Goal: Information Seeking & Learning: Learn about a topic

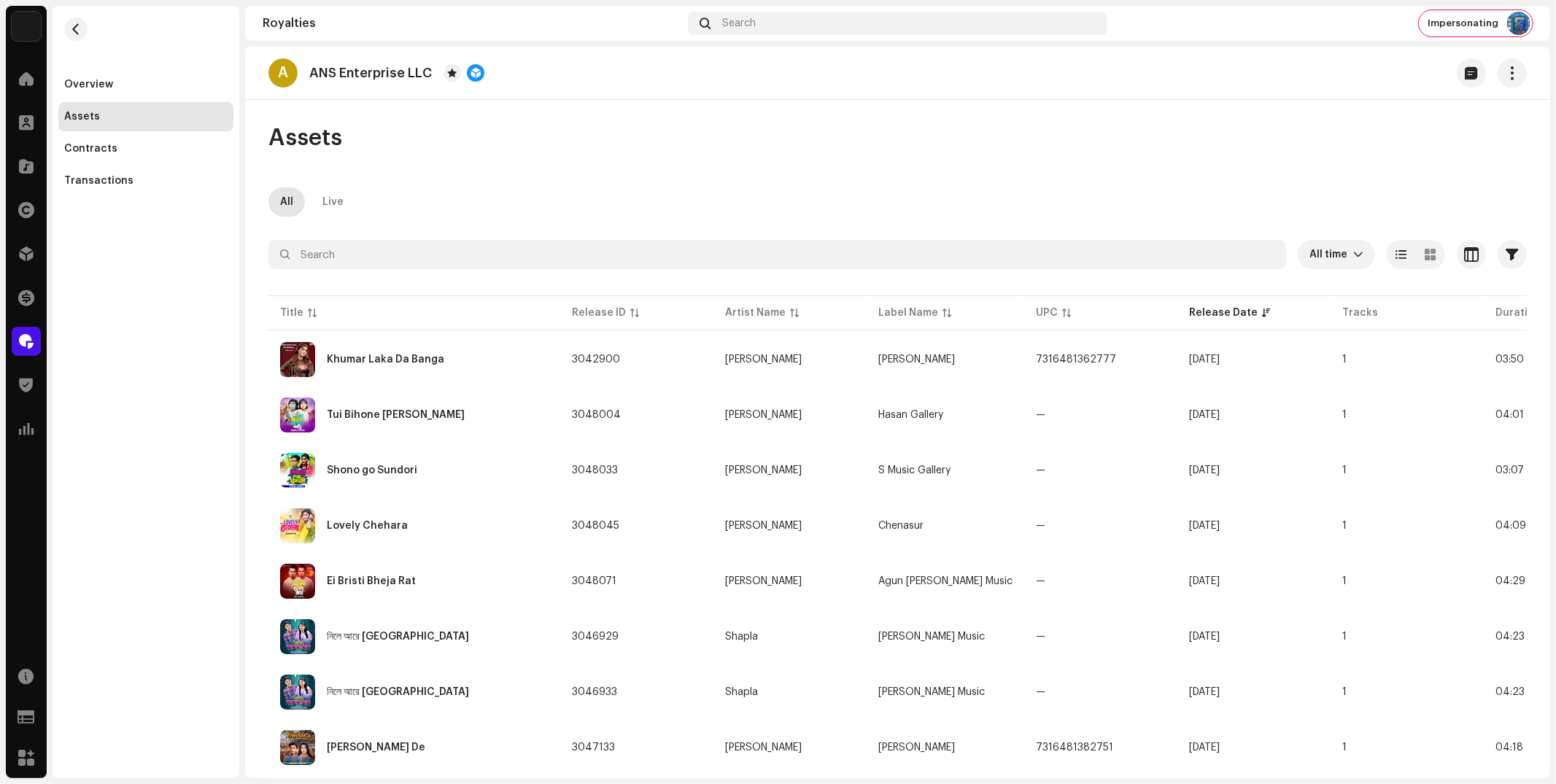
click at [145, 329] on div "Overview Assets Contracts Transactions" at bounding box center [146, 392] width 187 height 772
drag, startPoint x: 75, startPoint y: 340, endPoint x: 39, endPoint y: 339, distance: 36.0
click at [74, 339] on div "Overview Assets Contracts Transactions" at bounding box center [146, 392] width 187 height 772
drag, startPoint x: 17, startPoint y: 290, endPoint x: 26, endPoint y: 289, distance: 9.1
click at [18, 292] on span at bounding box center [26, 297] width 16 height 12
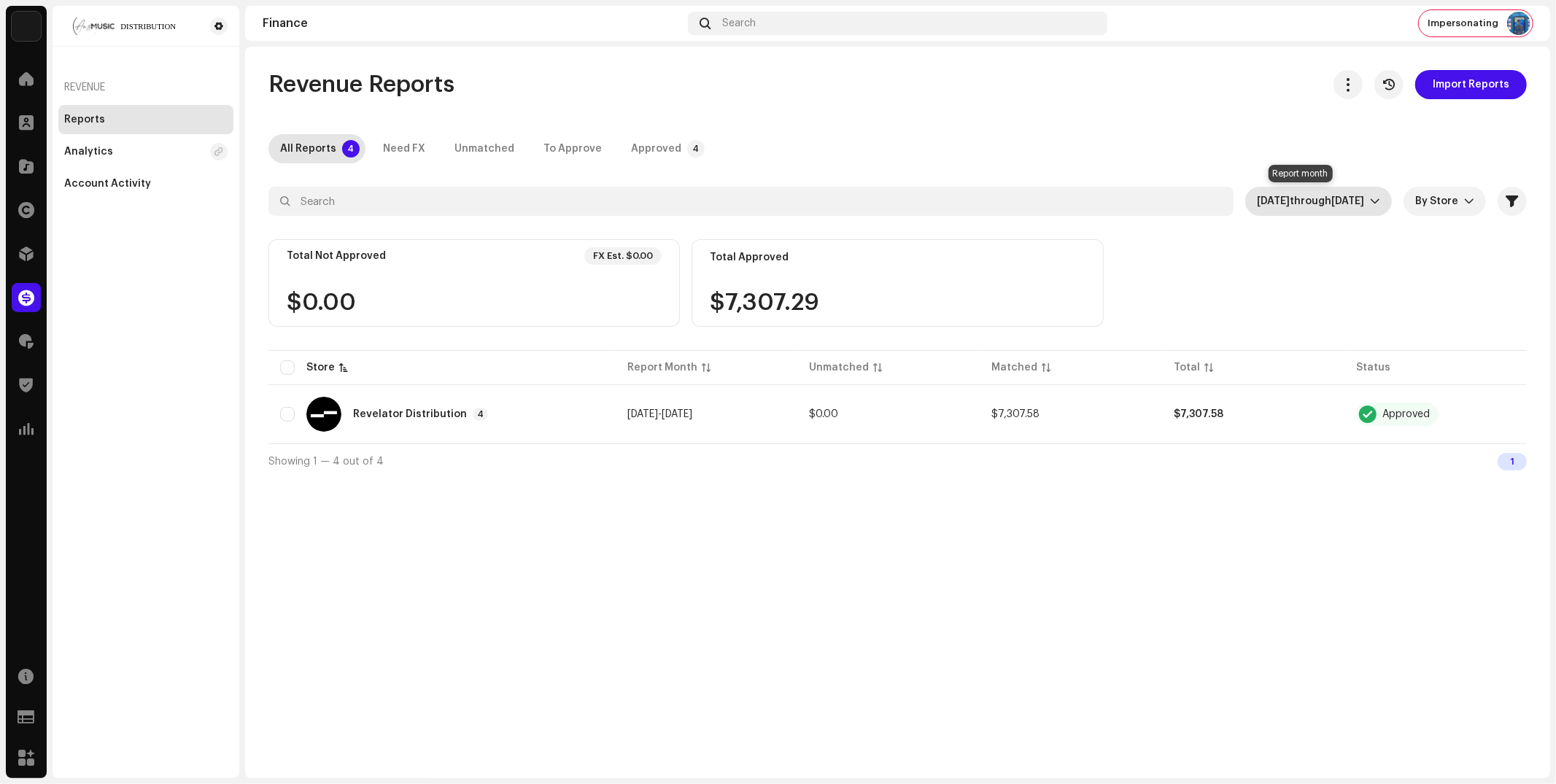
click at [1336, 206] on span "Oct 2025" at bounding box center [1348, 201] width 33 height 10
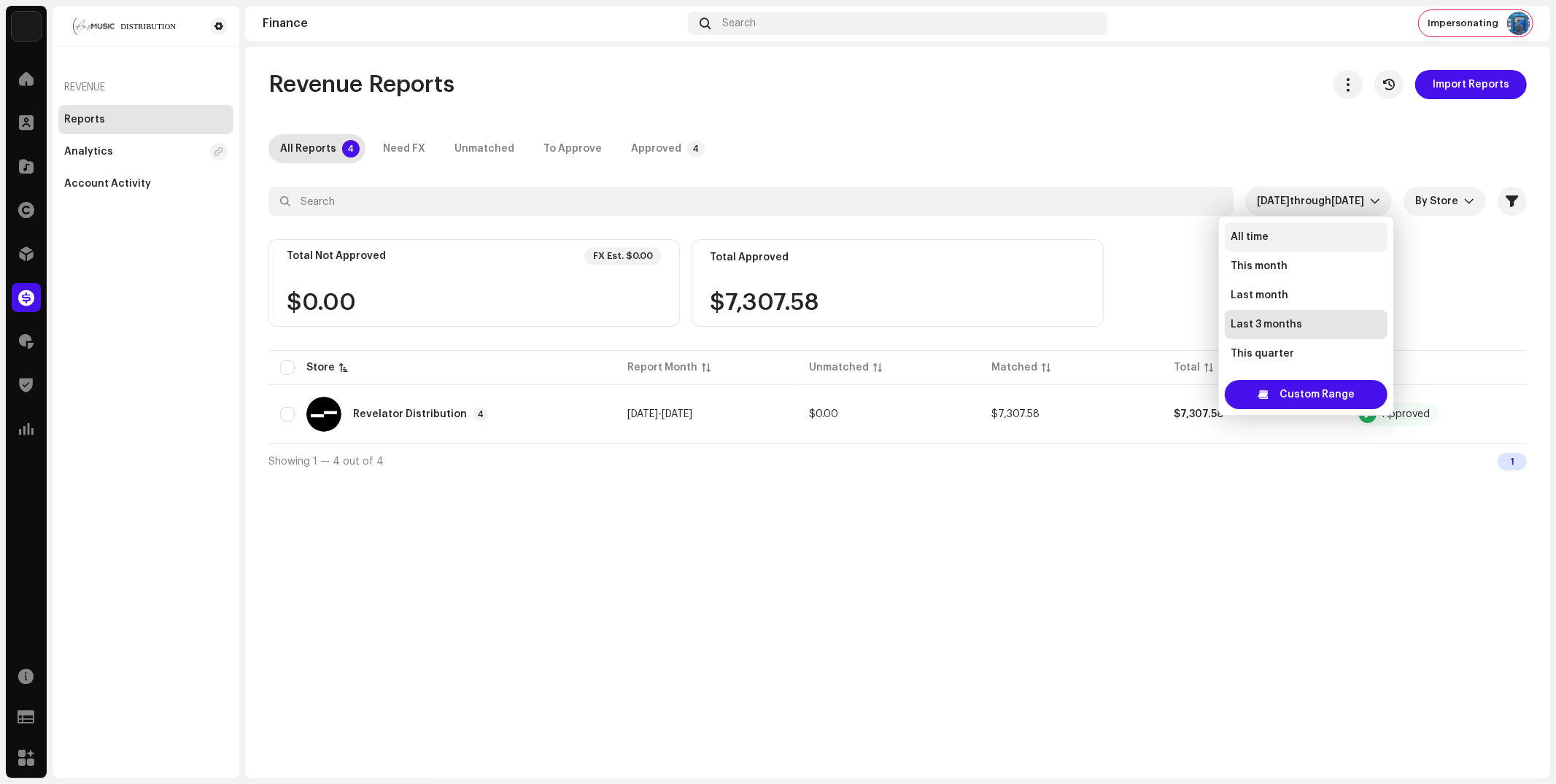
click at [1234, 233] on span "All time" at bounding box center [1249, 237] width 38 height 15
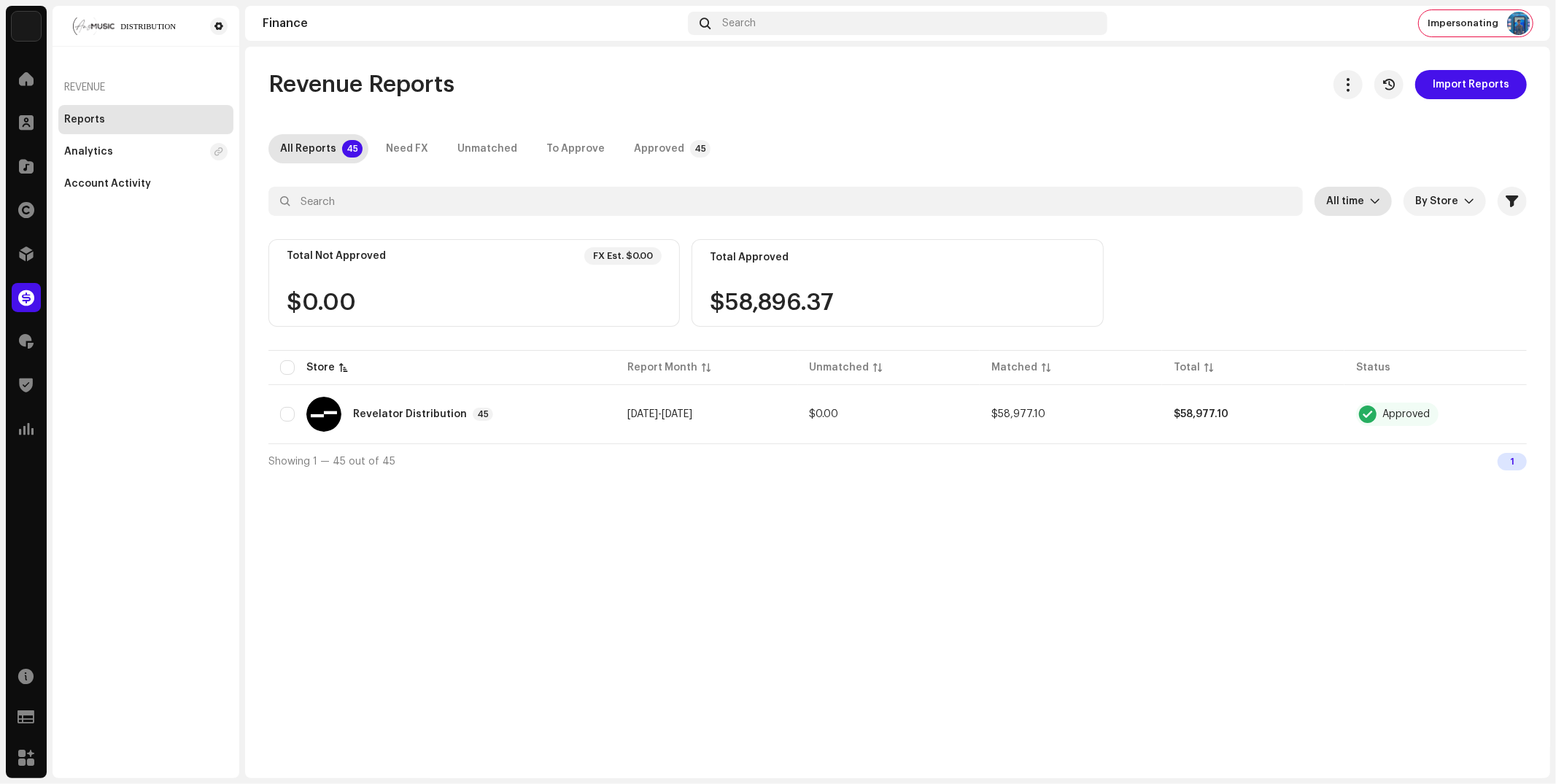
click at [1086, 107] on div "Revenue Reports Import Reports All Reports 45 Need FX Unmatched To Approve Appr…" at bounding box center [897, 274] width 1305 height 408
click at [892, 431] on td "$0.00" at bounding box center [889, 415] width 183 height 53
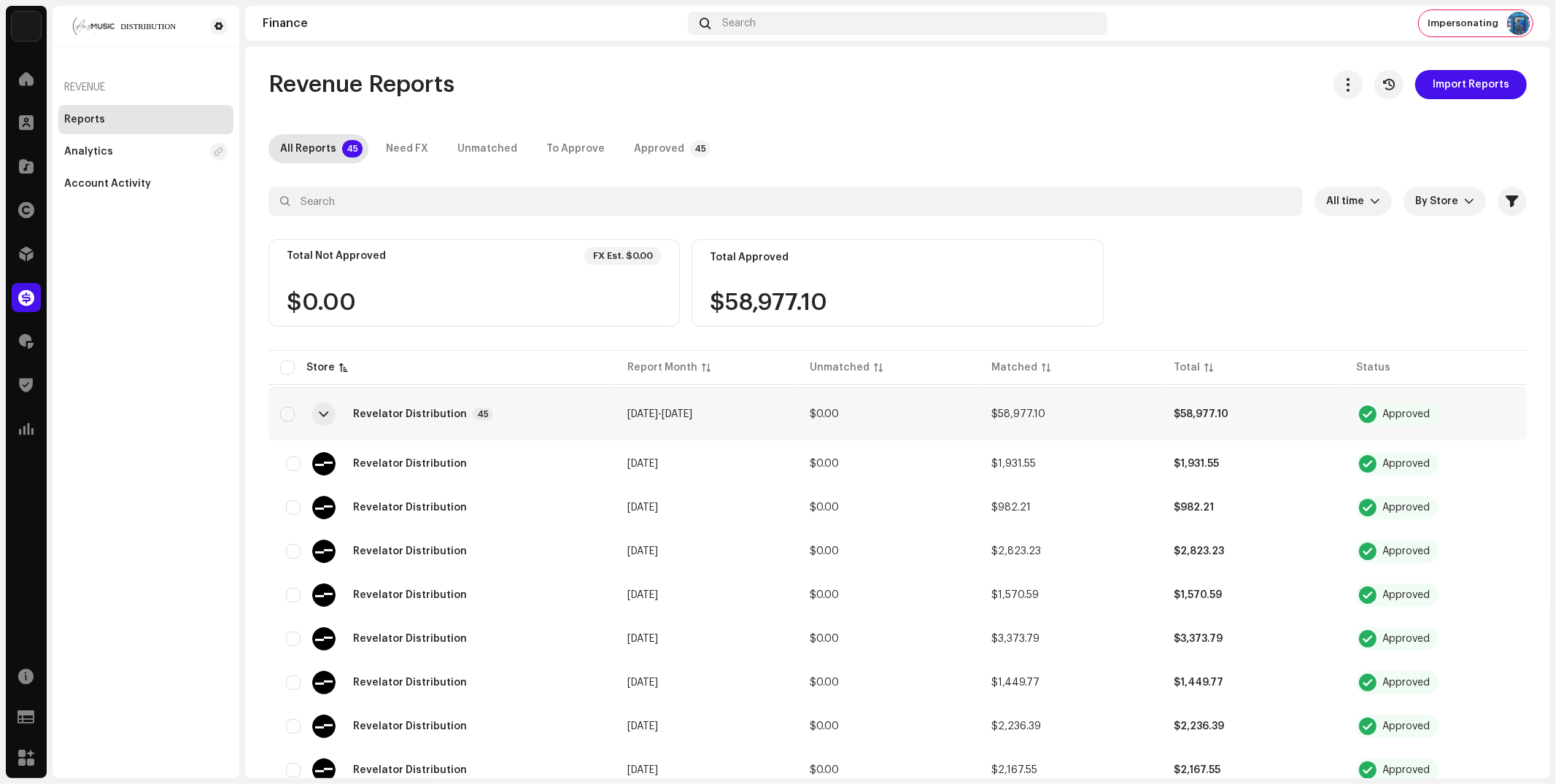
drag, startPoint x: 127, startPoint y: 346, endPoint x: 71, endPoint y: 378, distance: 64.5
click at [124, 346] on div "Revenue Reports Analytics Account Activity" at bounding box center [146, 392] width 187 height 772
click at [21, 426] on span at bounding box center [26, 429] width 15 height 12
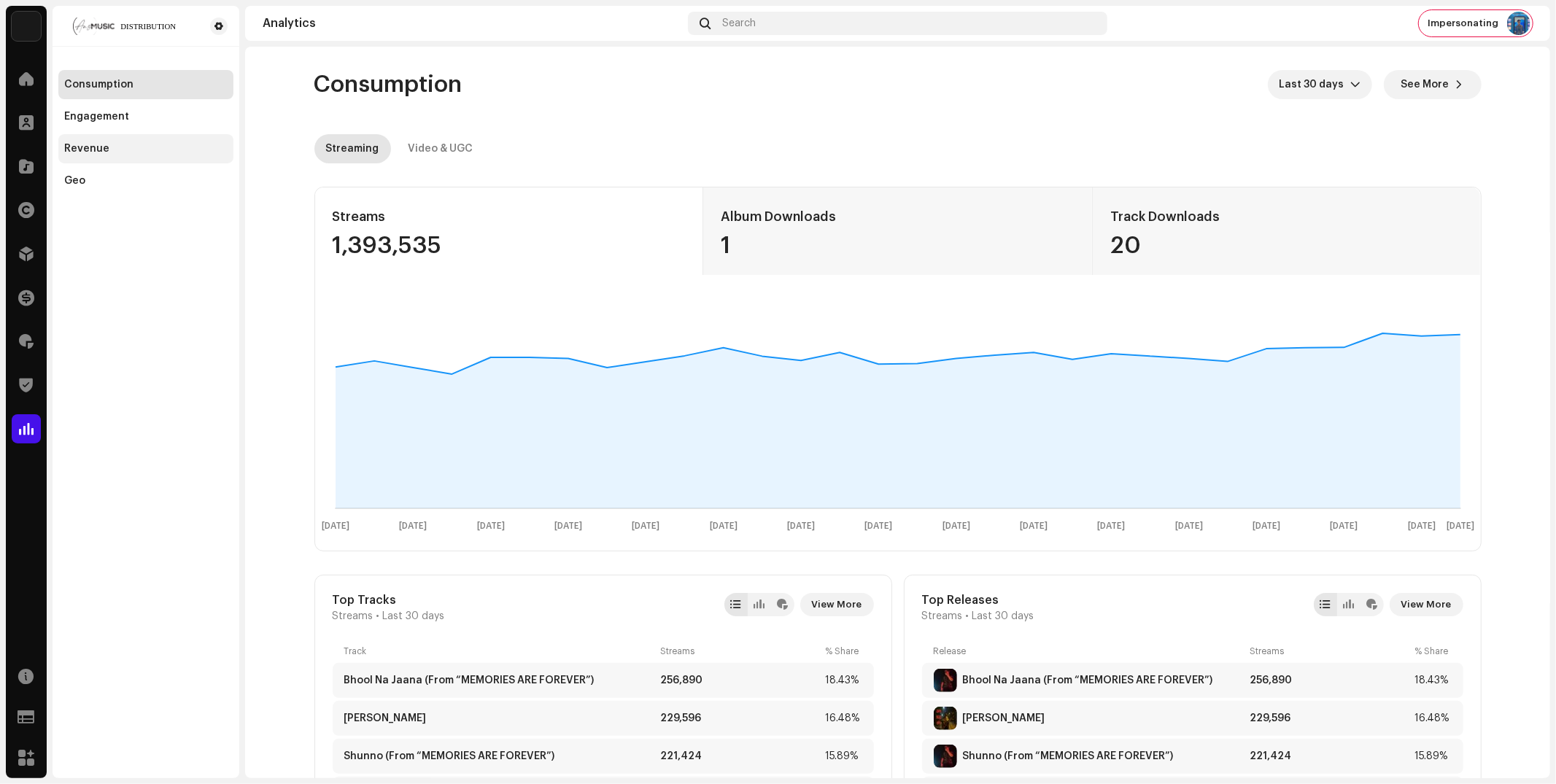
click at [100, 150] on div "Revenue" at bounding box center [87, 149] width 45 height 12
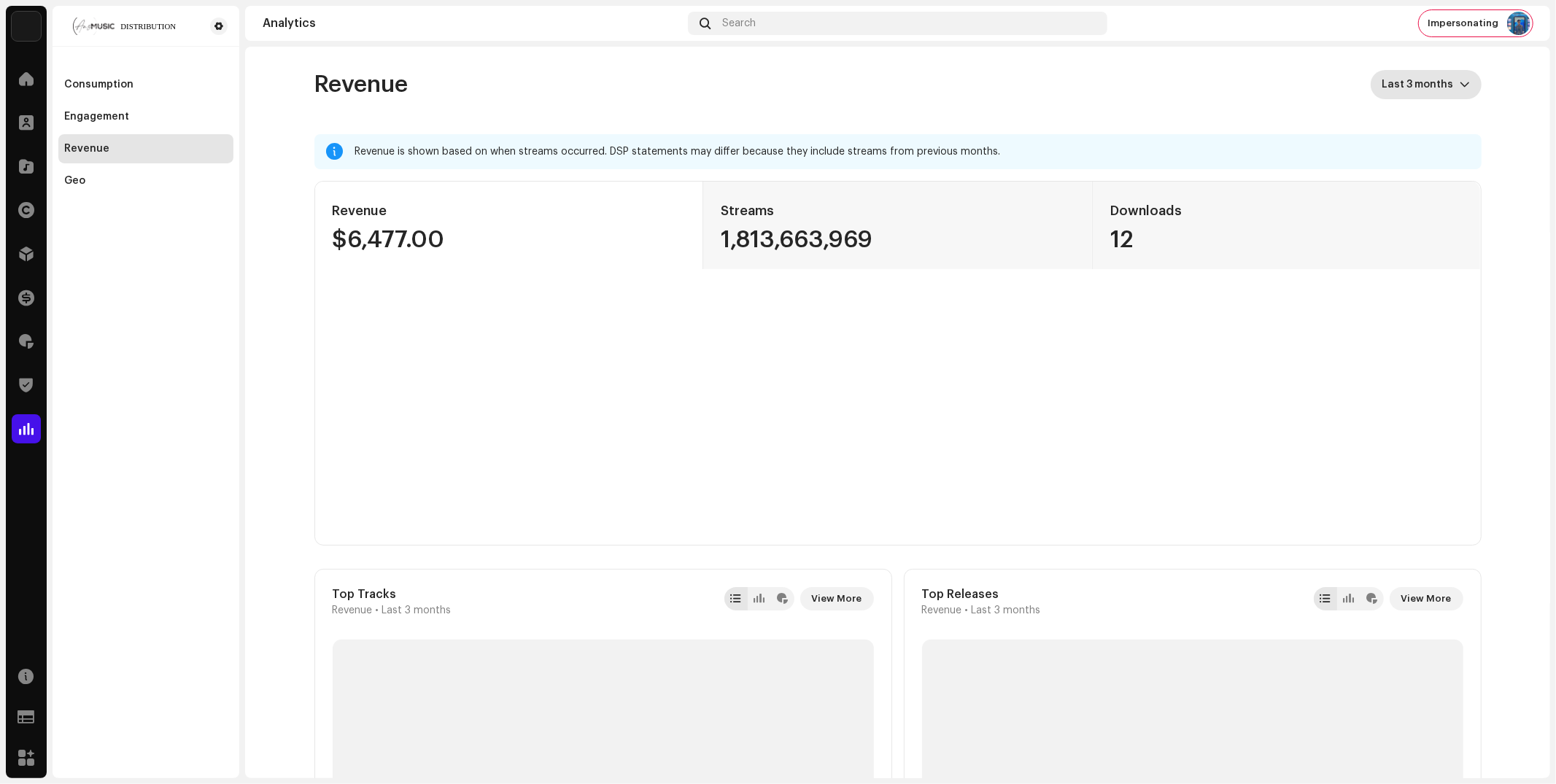
click at [1419, 83] on span "Last 3 months" at bounding box center [1421, 84] width 78 height 29
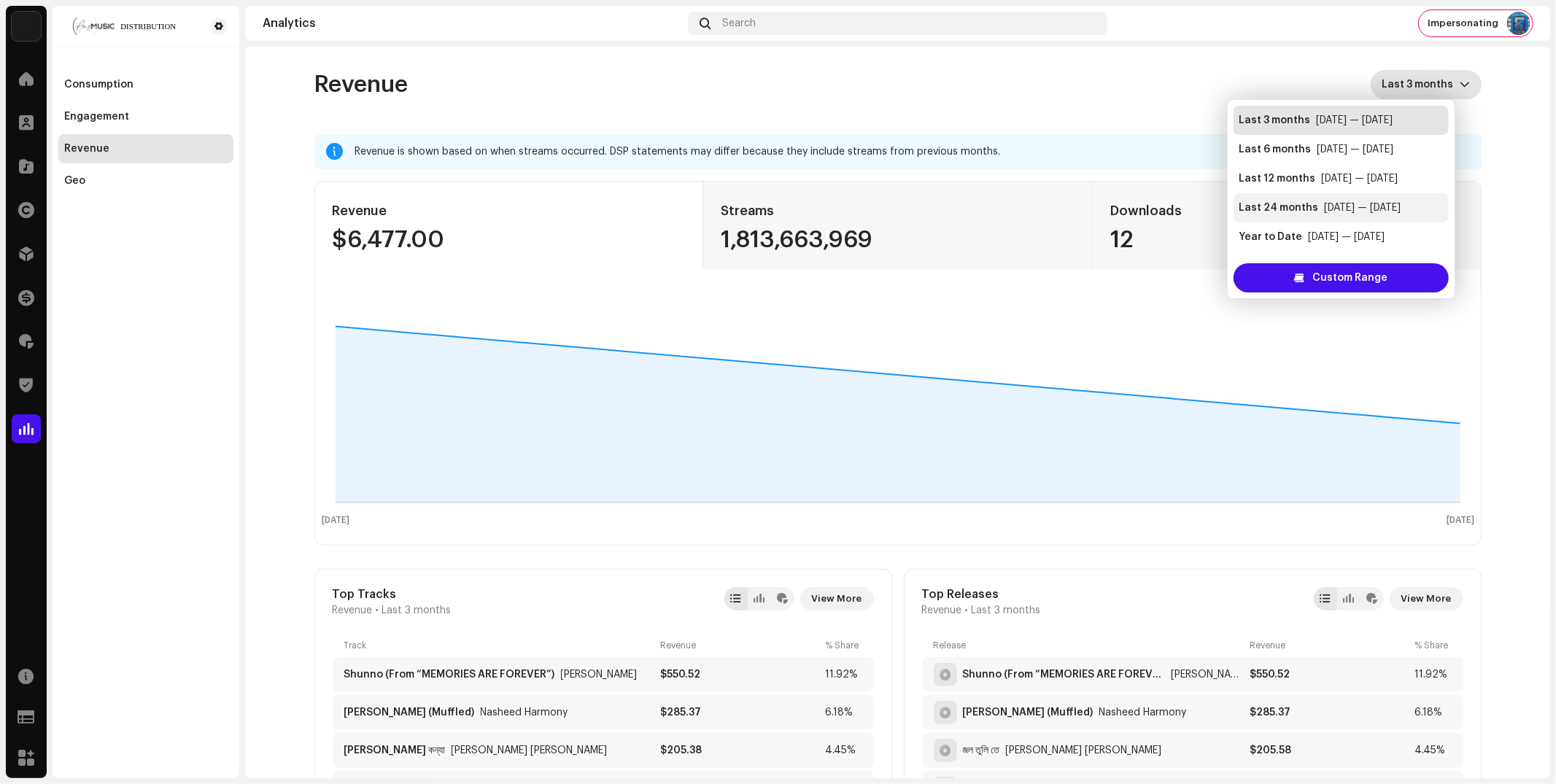
scroll to position [29, 0]
click at [1322, 276] on div "Custom Range" at bounding box center [1341, 278] width 215 height 29
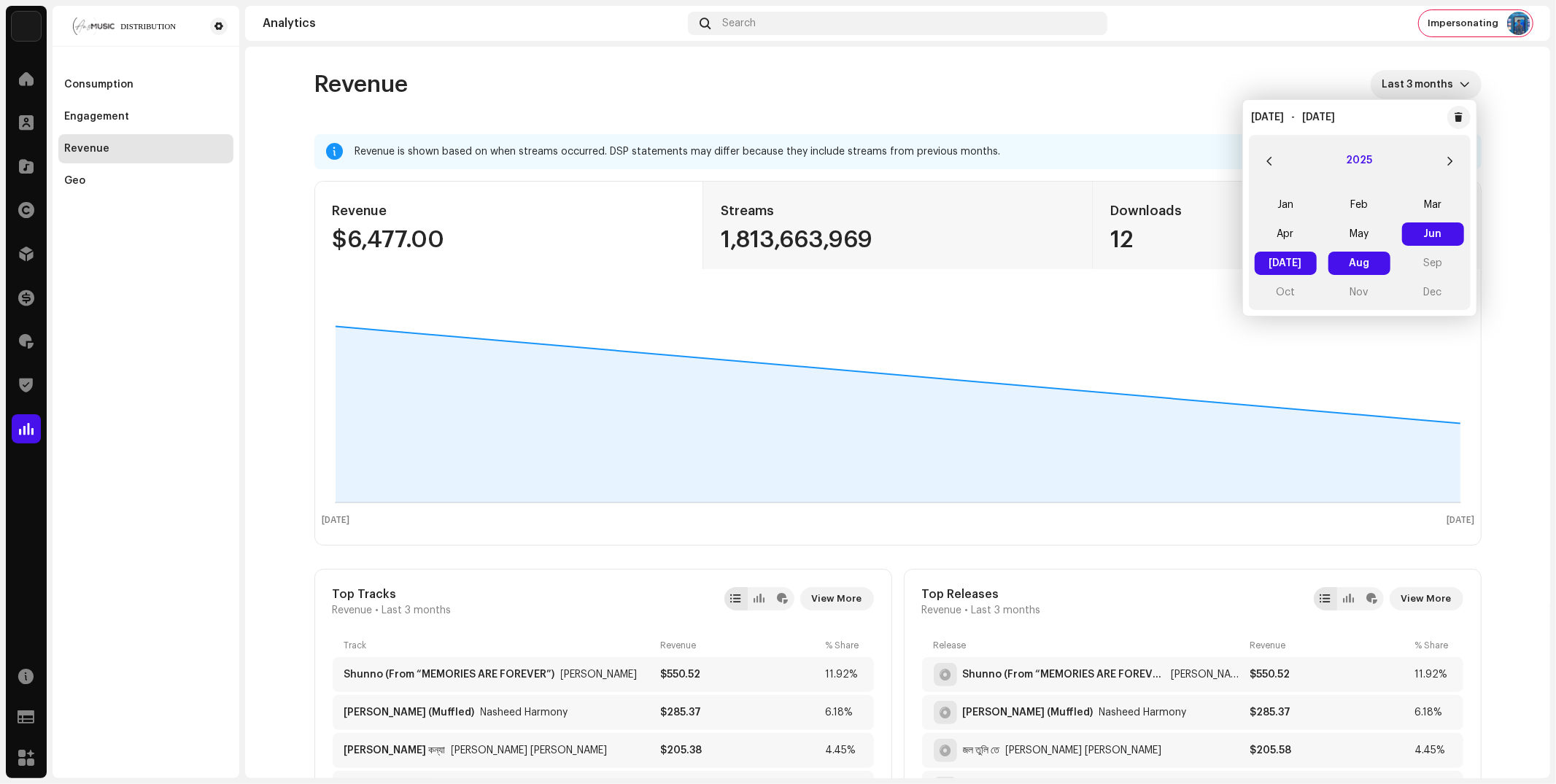
click at [1364, 162] on button "2025" at bounding box center [1359, 161] width 26 height 23
click at [1371, 235] on span "2024" at bounding box center [1359, 233] width 70 height 26
drag, startPoint x: 1282, startPoint y: 202, endPoint x: 1288, endPoint y: 196, distance: 8.5
click at [1283, 200] on span "Jan" at bounding box center [1285, 205] width 62 height 23
click at [1368, 160] on button "2024" at bounding box center [1360, 161] width 28 height 23
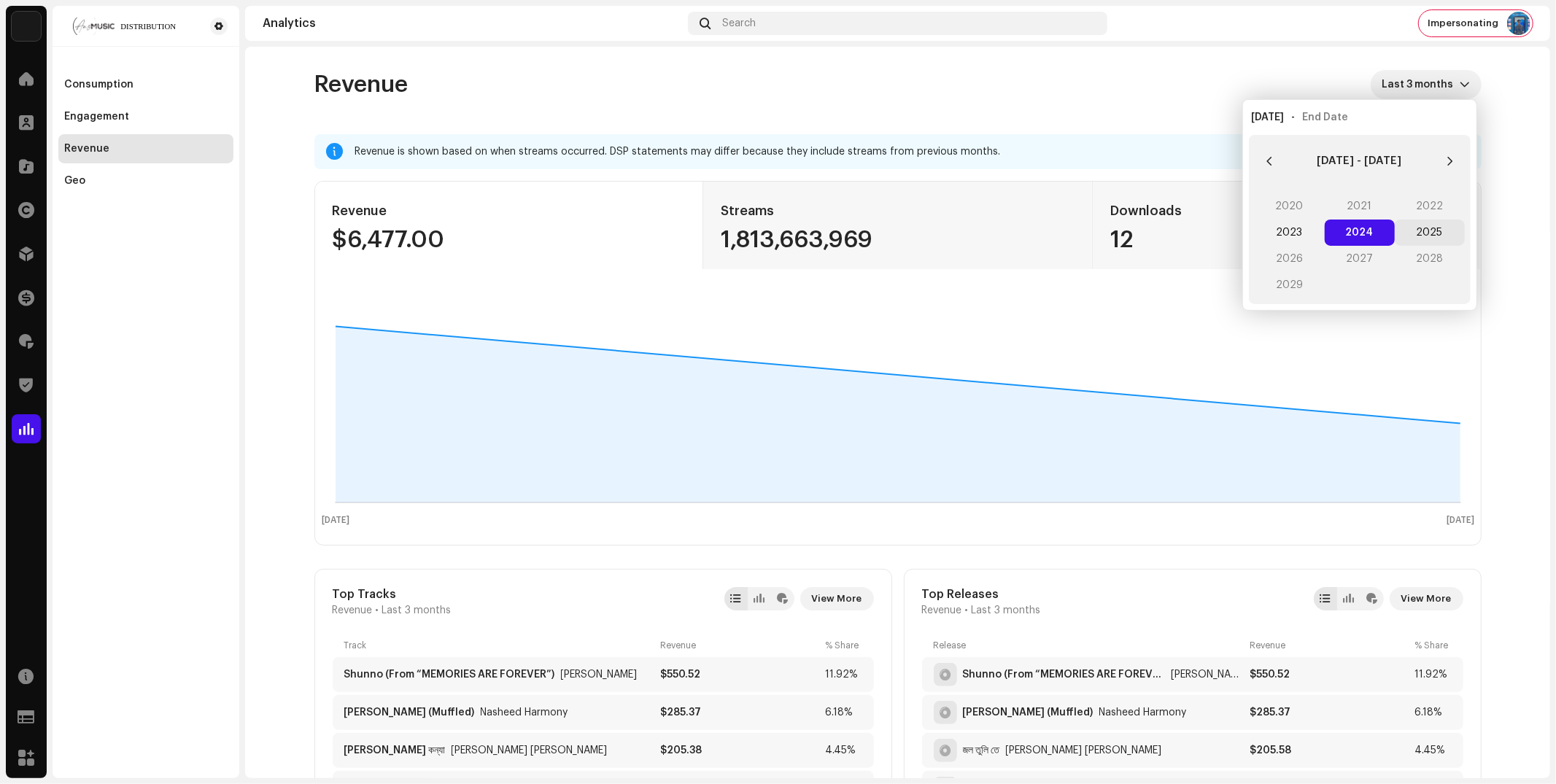
click at [1442, 230] on span "2025" at bounding box center [1430, 233] width 70 height 26
click at [1430, 264] on div "Jan Feb Mar Apr May Jun Jul Aug Sep Oct Nov Dec" at bounding box center [1359, 249] width 221 height 122
click at [1367, 266] on span "Aug" at bounding box center [1359, 264] width 62 height 23
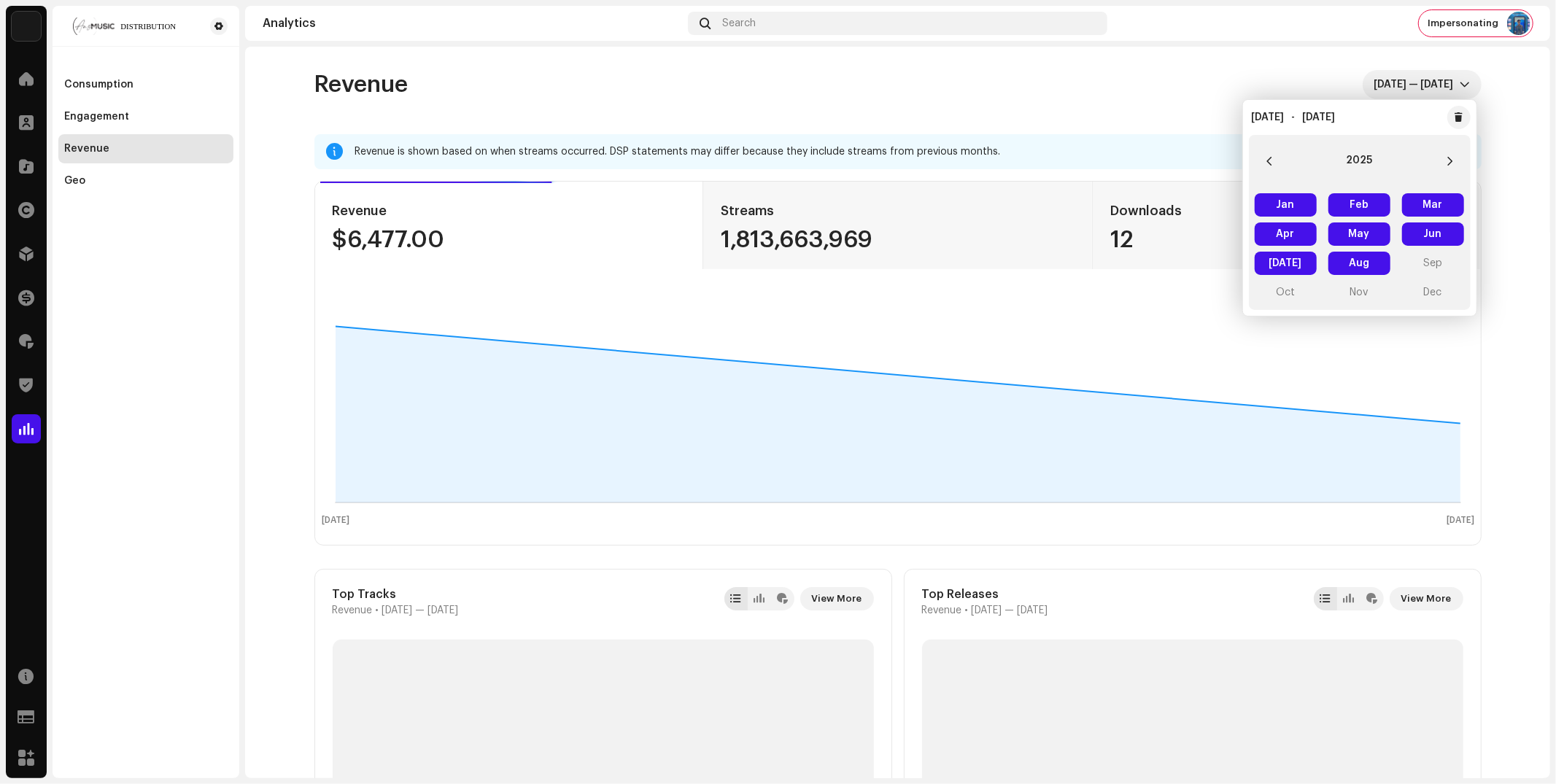
click at [1091, 65] on re-o-revenue-dashboard-header "Revenue Jan 2024 — Aug 2025" at bounding box center [897, 90] width 1167 height 88
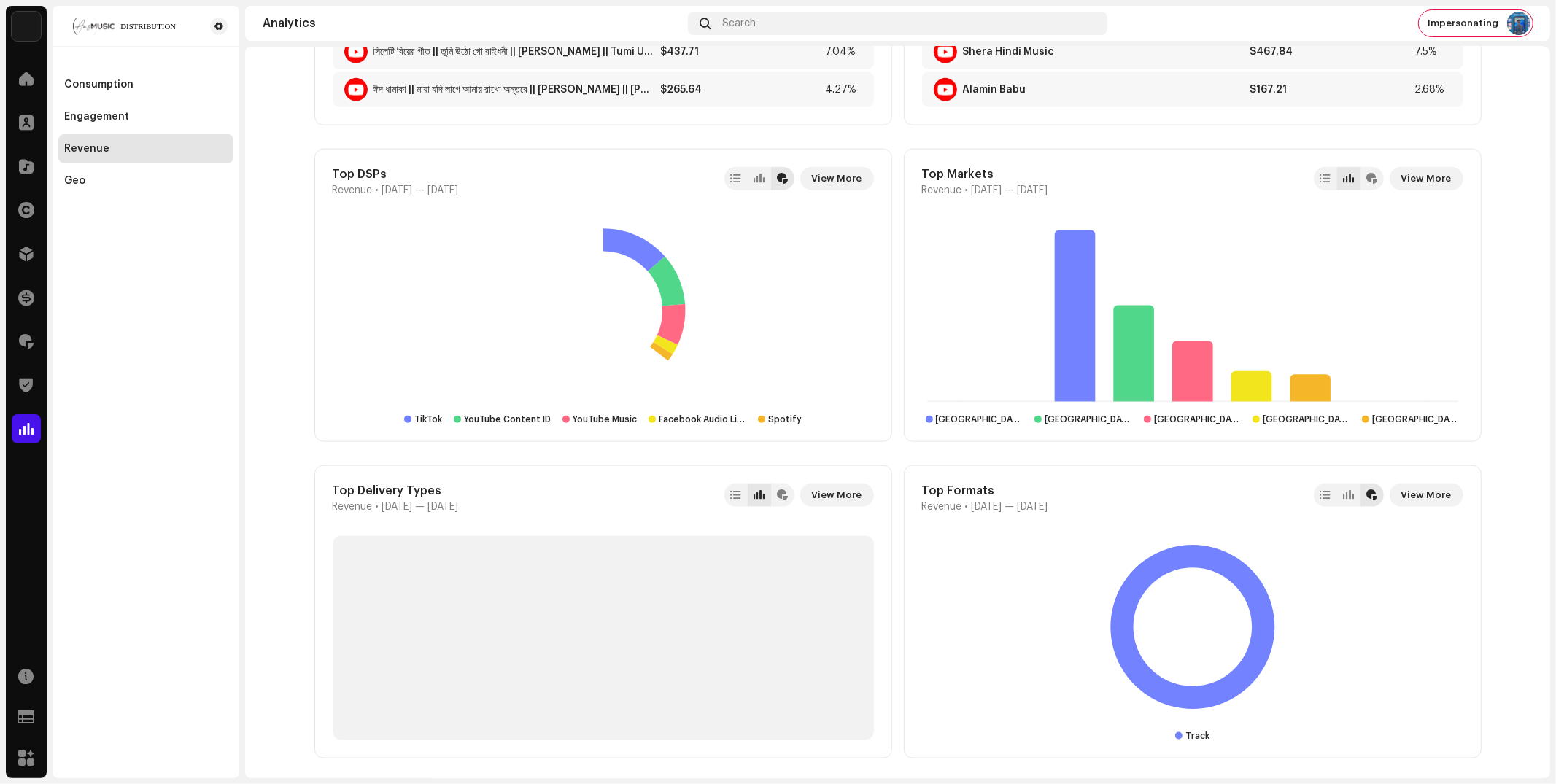
scroll to position [1373, 0]
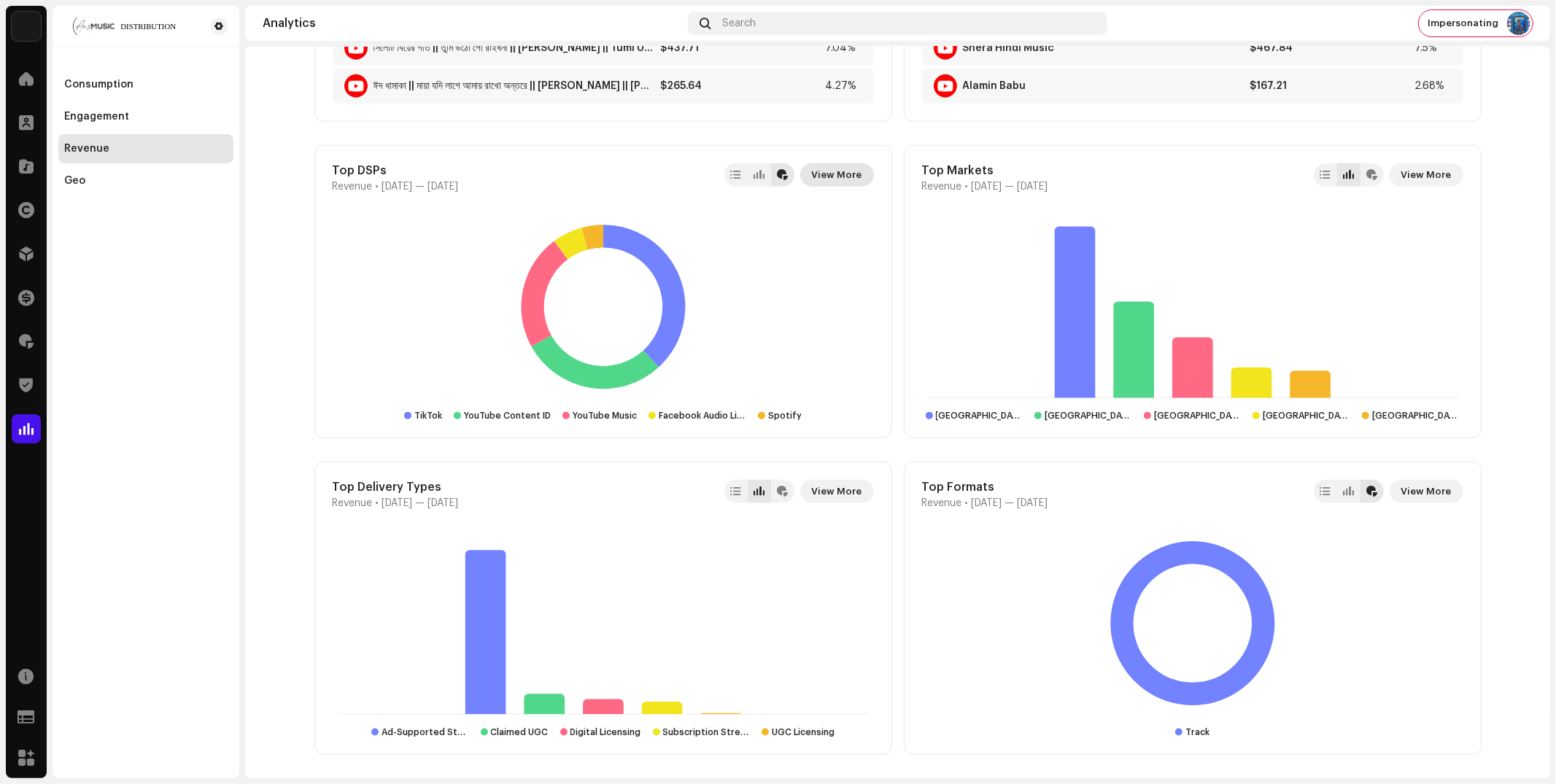
click at [831, 177] on span "View More" at bounding box center [836, 174] width 50 height 29
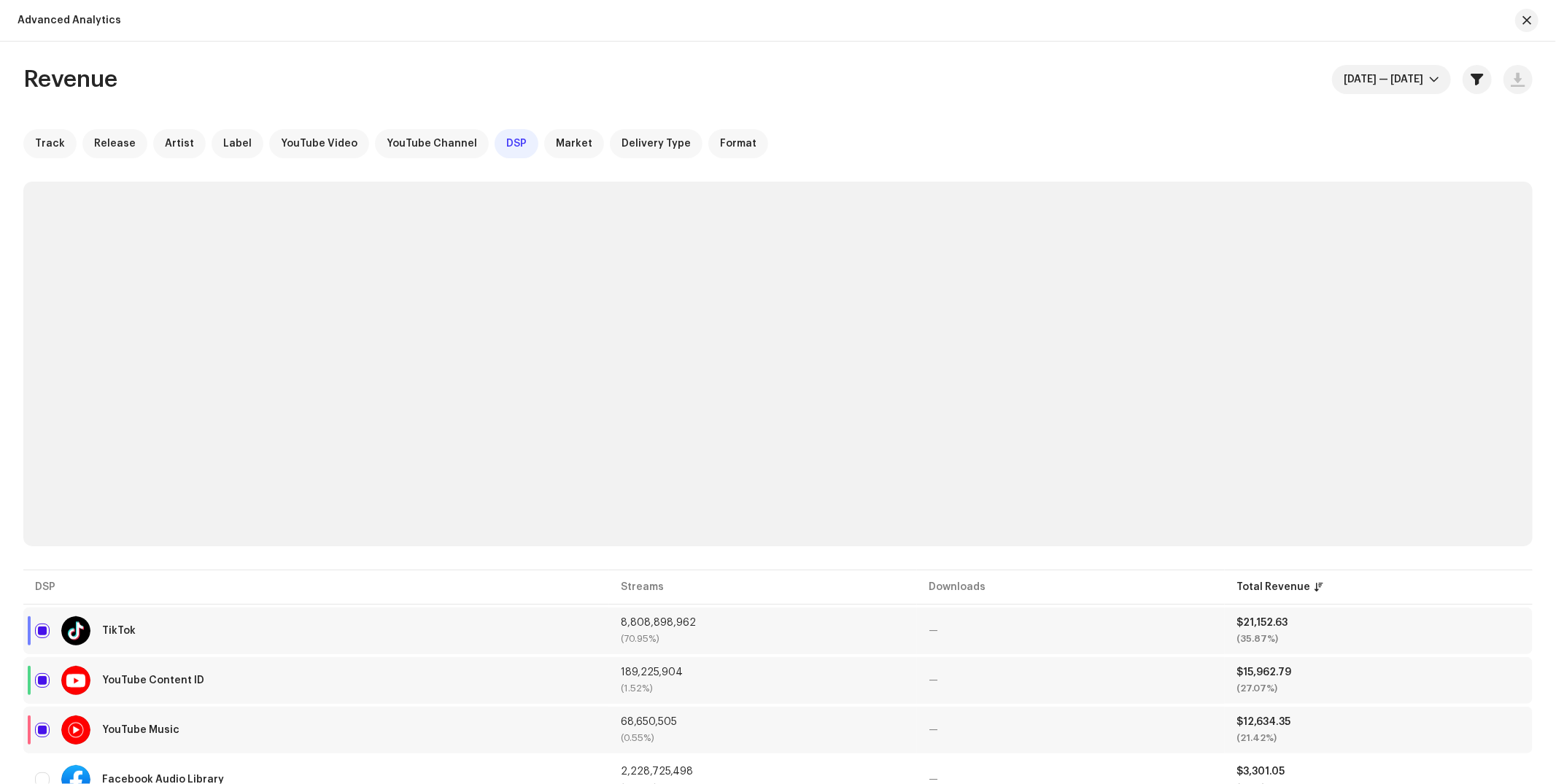
scroll to position [76, 0]
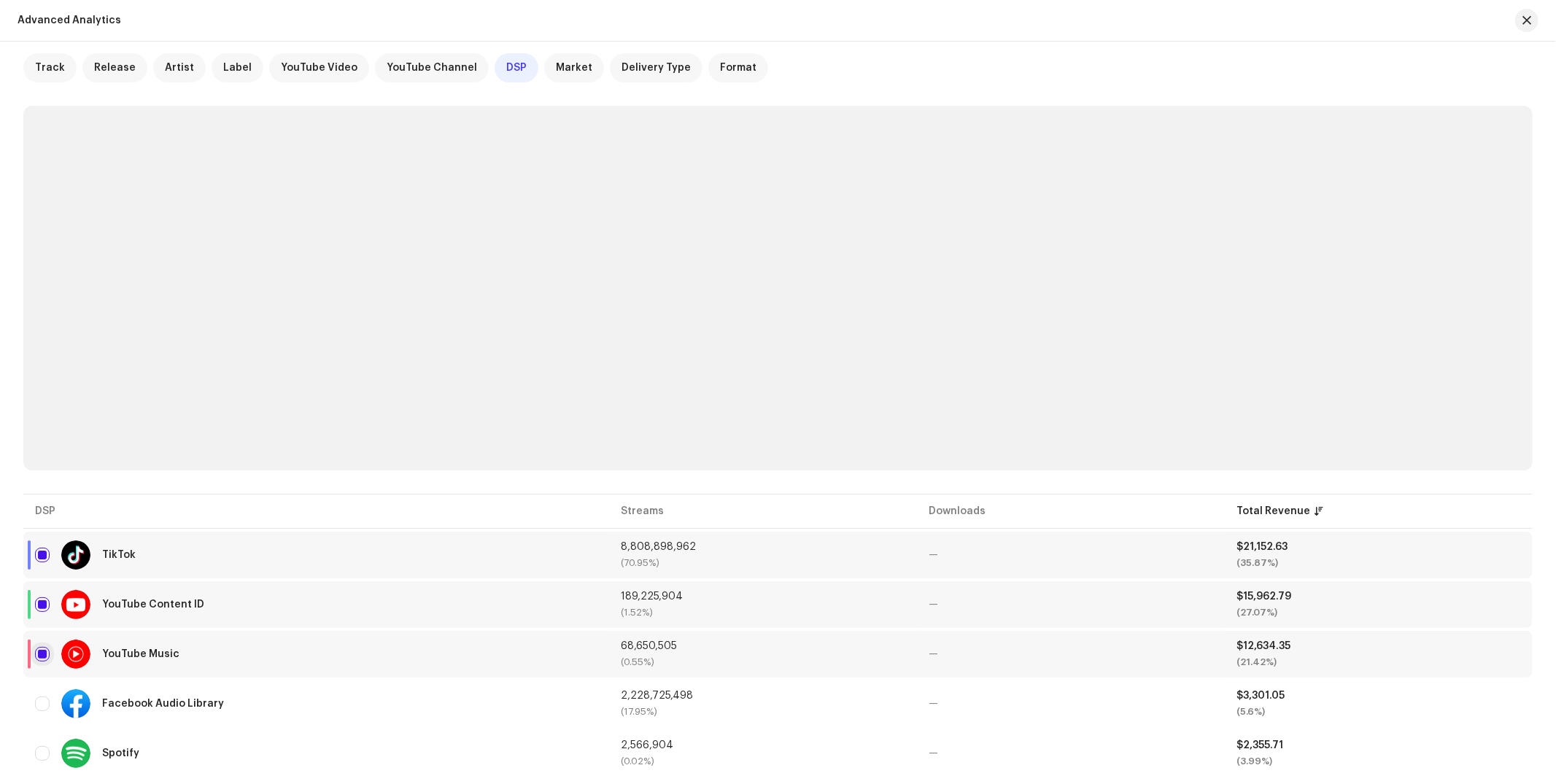
drag, startPoint x: 46, startPoint y: 606, endPoint x: 42, endPoint y: 646, distance: 40.2
click at [46, 606] on input "checkbox" at bounding box center [42, 605] width 15 height 15
checkbox input "false"
click at [40, 652] on input "Row Selected" at bounding box center [42, 654] width 15 height 15
checkbox input "false"
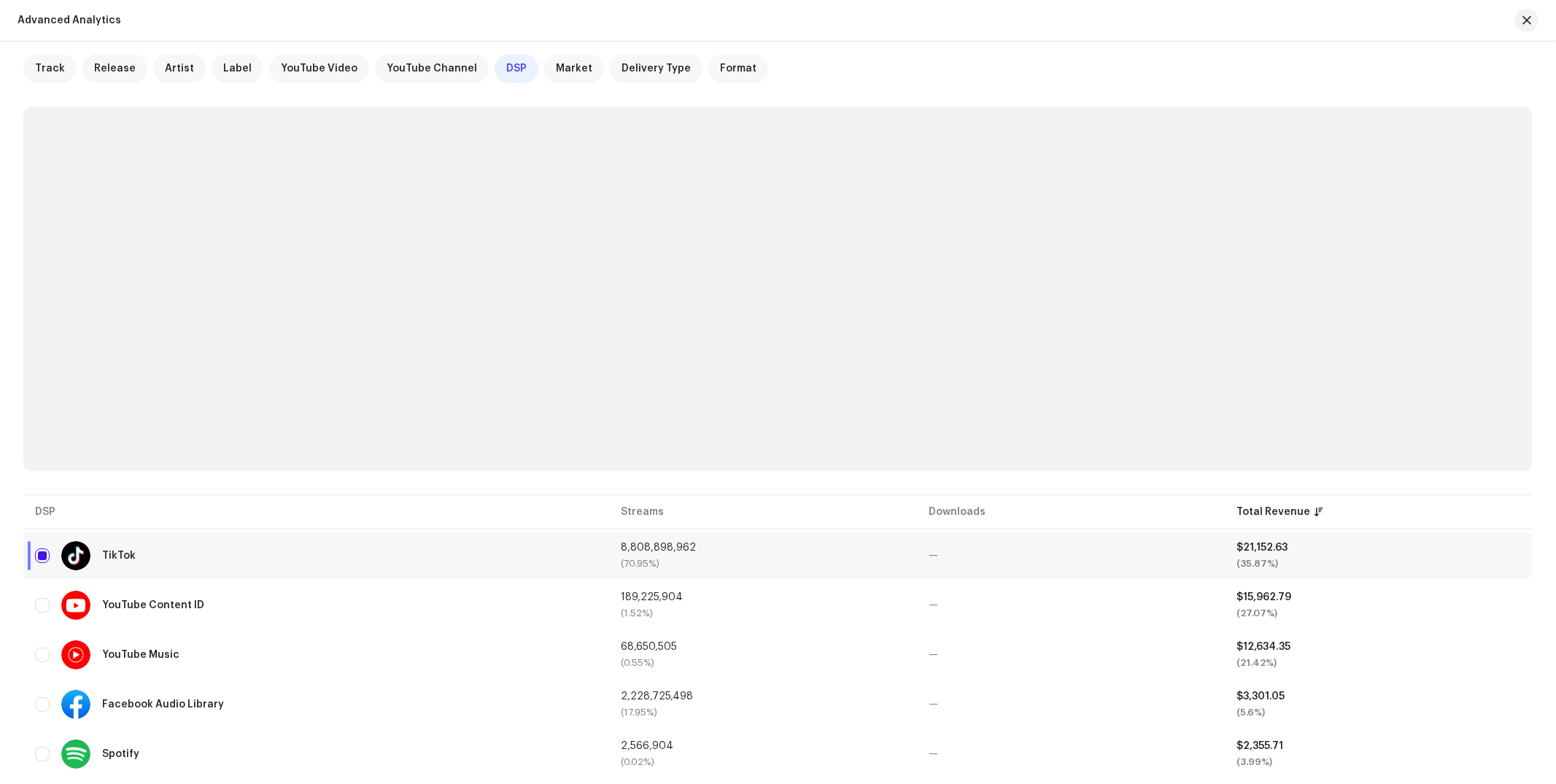
scroll to position [0, 0]
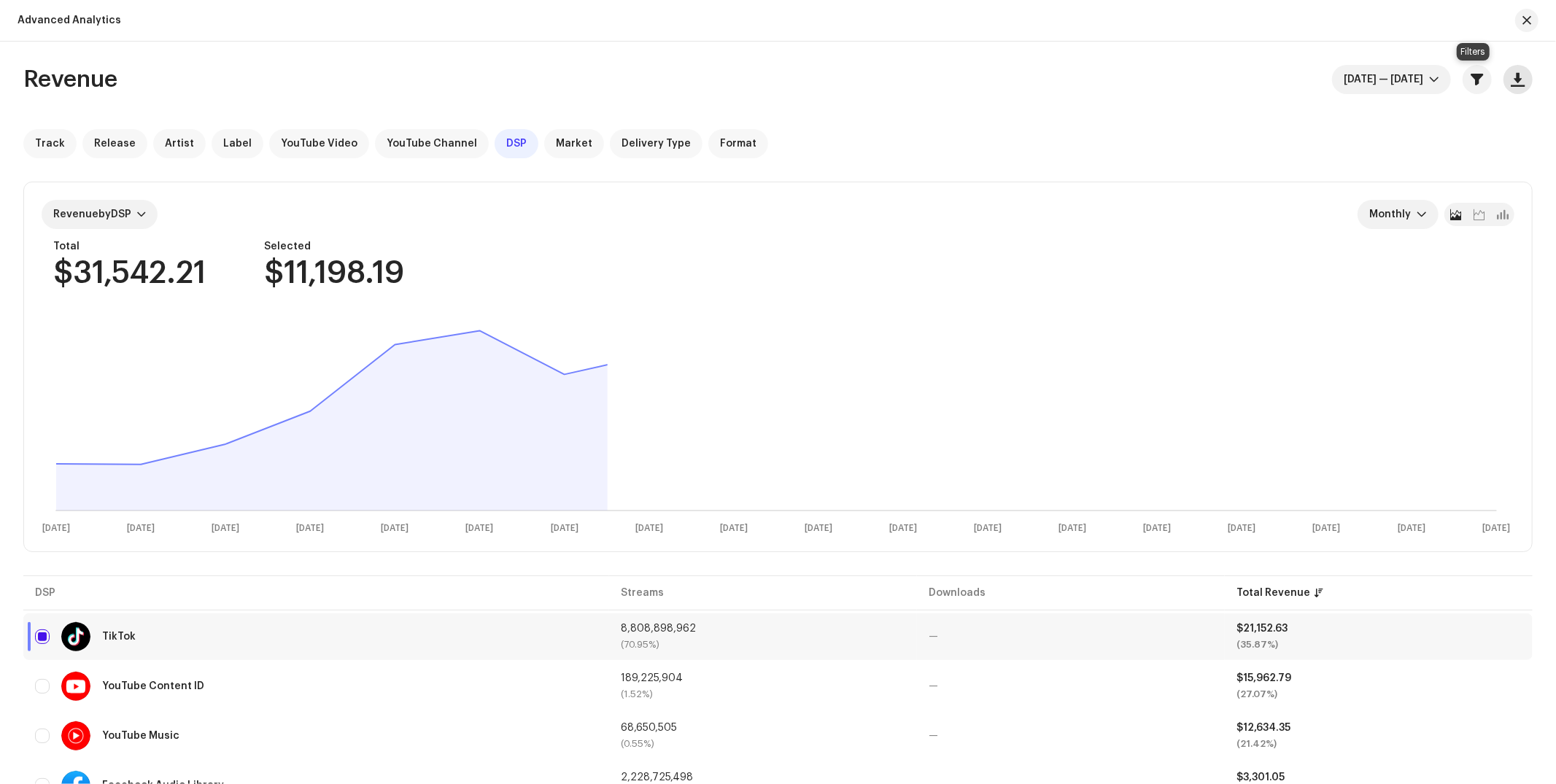
click at [1477, 78] on span "button" at bounding box center [1477, 79] width 12 height 12
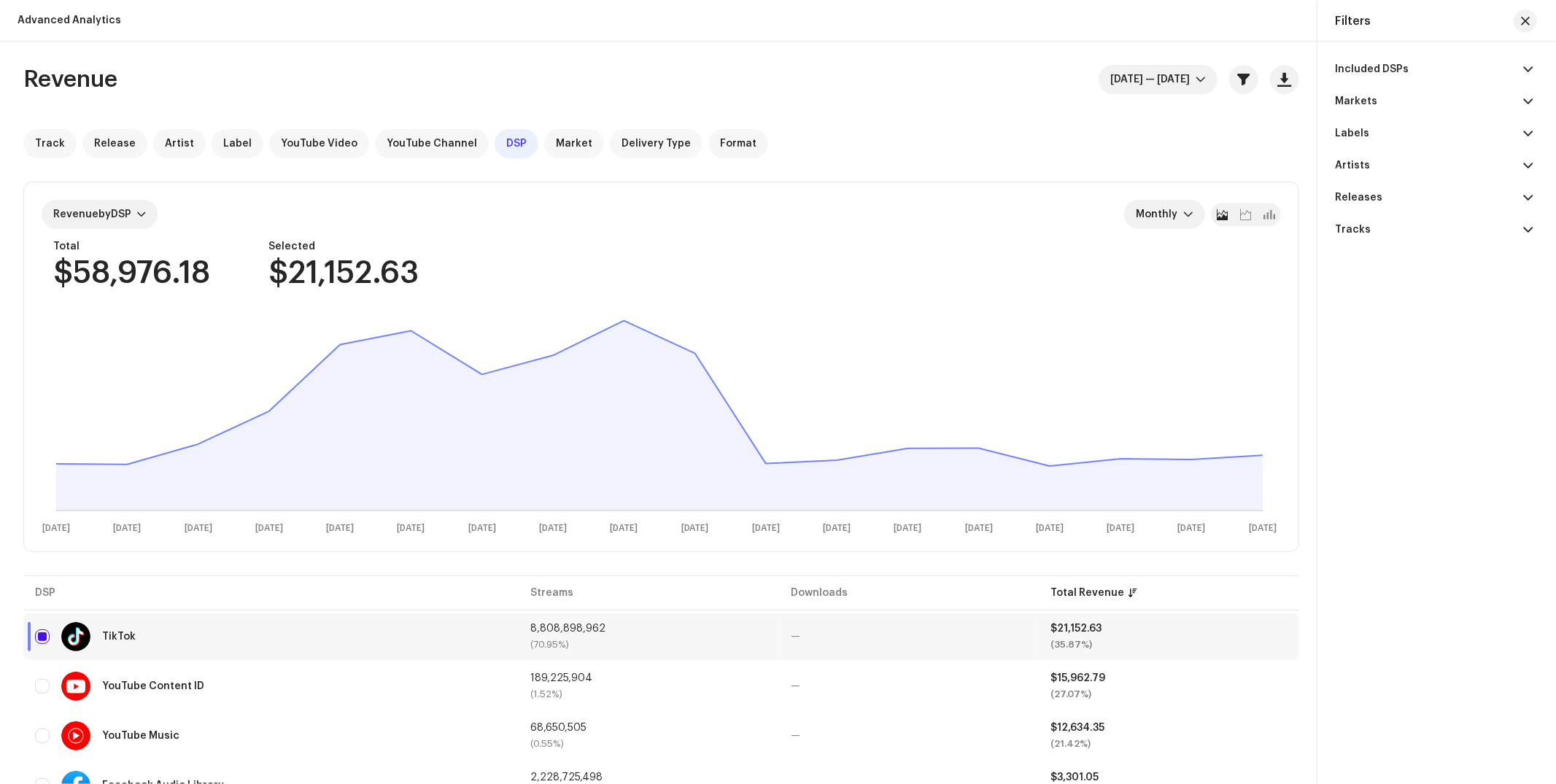
click at [1436, 74] on p-accordion-header "Included DSPs" at bounding box center [1433, 69] width 197 height 32
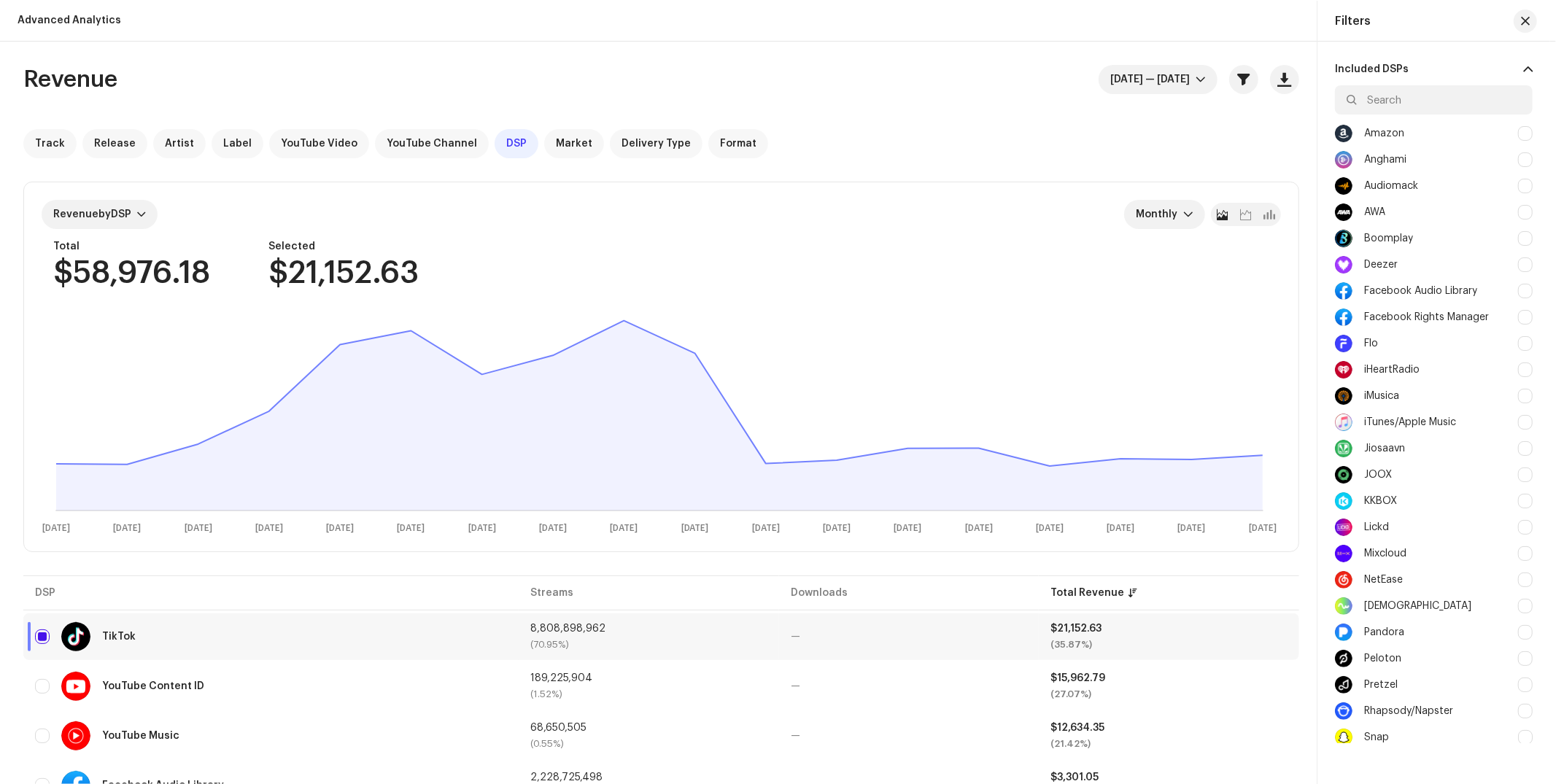
click at [1524, 69] on span at bounding box center [1527, 69] width 9 height 12
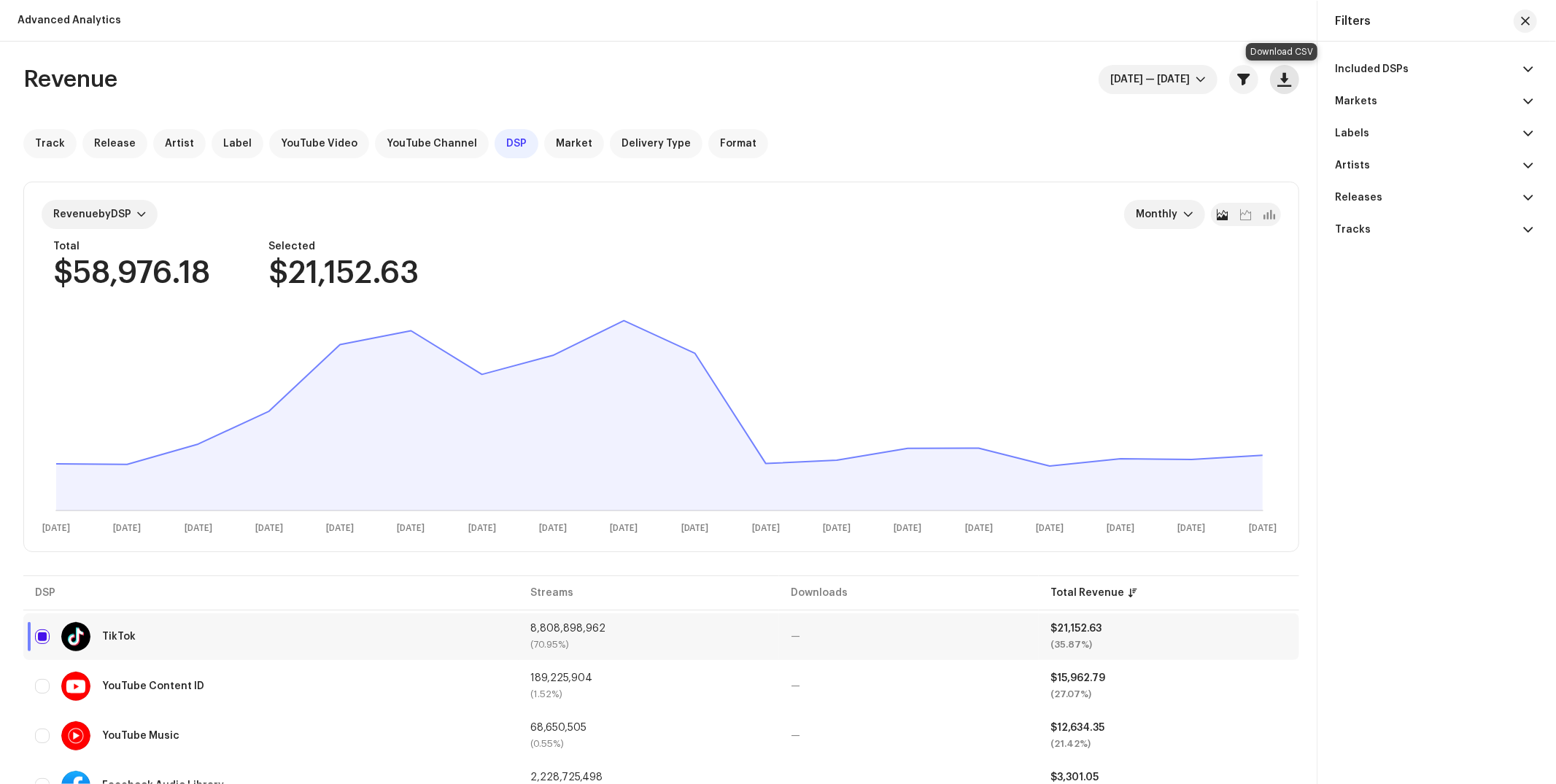
click at [1278, 82] on span "button" at bounding box center [1284, 79] width 14 height 12
click at [1359, 164] on div "Artists" at bounding box center [1352, 165] width 35 height 12
click at [1354, 161] on div "Artists" at bounding box center [1352, 165] width 35 height 12
click at [1350, 215] on p-accordion-header "Tracks" at bounding box center [1433, 230] width 197 height 32
click at [1365, 226] on div "Tracks" at bounding box center [1352, 230] width 36 height 12
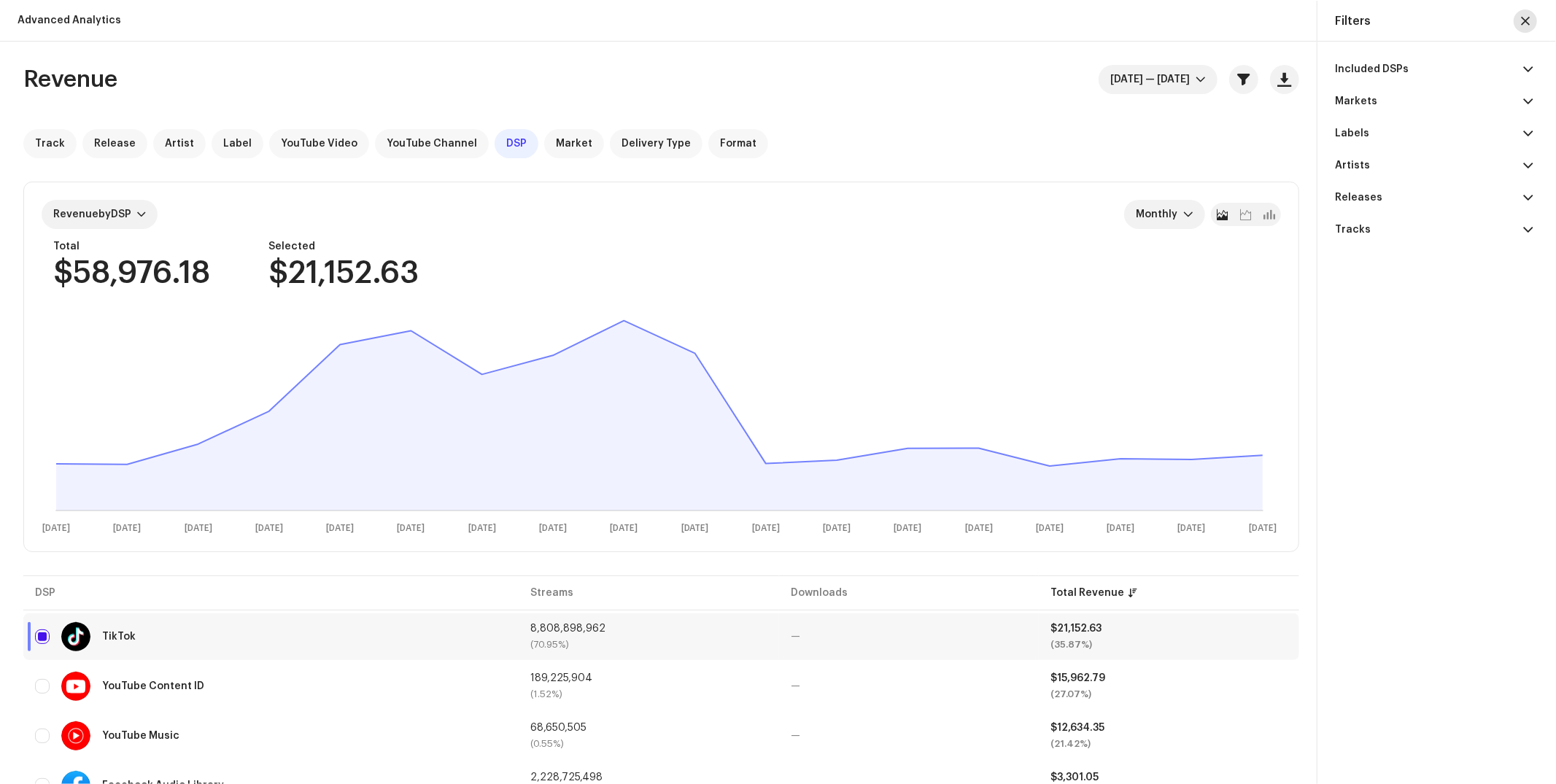
click at [1527, 21] on span "button" at bounding box center [1525, 21] width 9 height 12
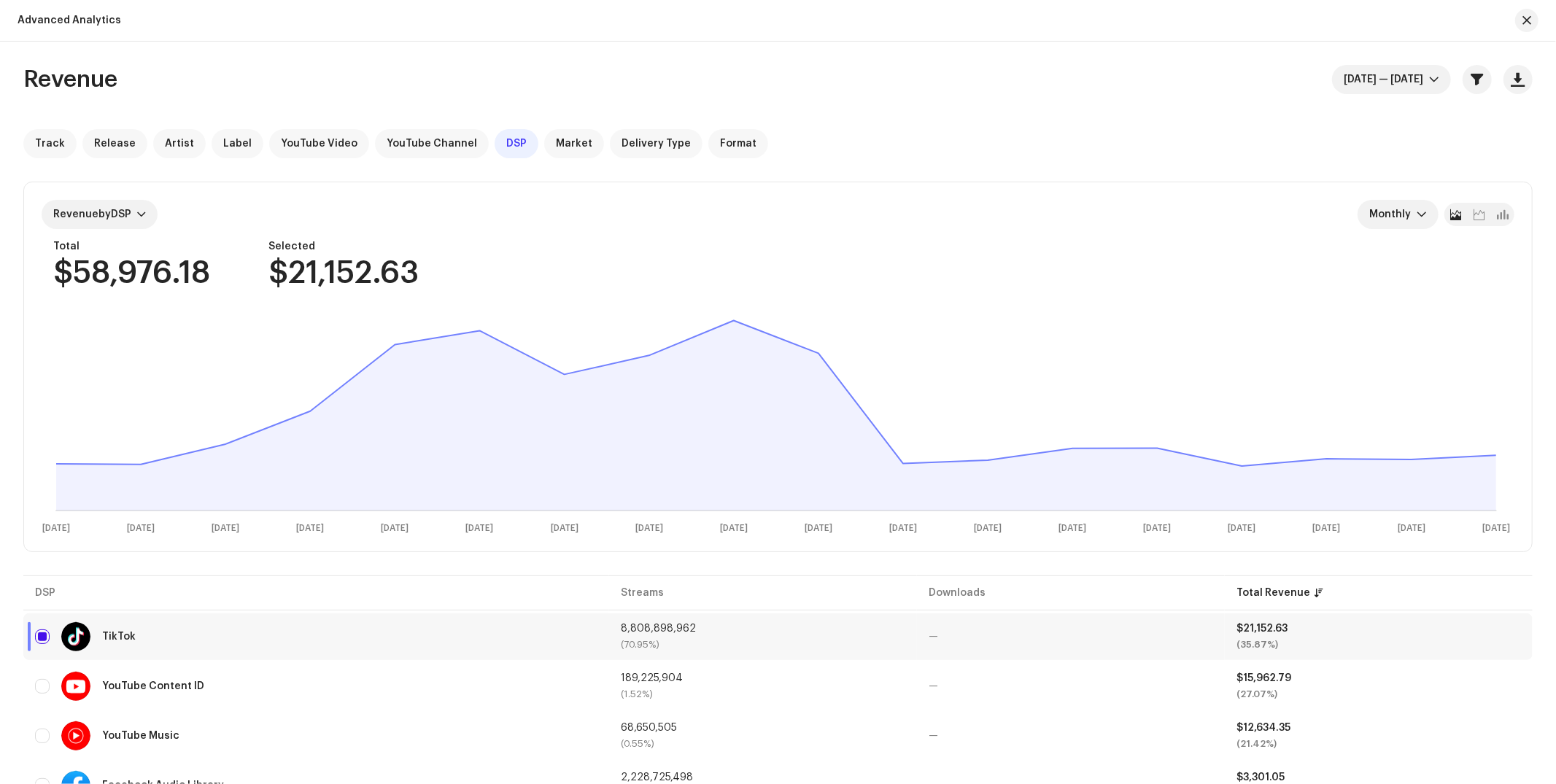
click at [1144, 129] on div "Track Release Artist Label YouTube Video YouTube Channel DSP Market Delivery Ty…" at bounding box center [778, 143] width 1509 height 29
click at [1528, 19] on span "button" at bounding box center [1526, 21] width 9 height 12
click at [1525, 21] on img at bounding box center [1519, 23] width 23 height 23
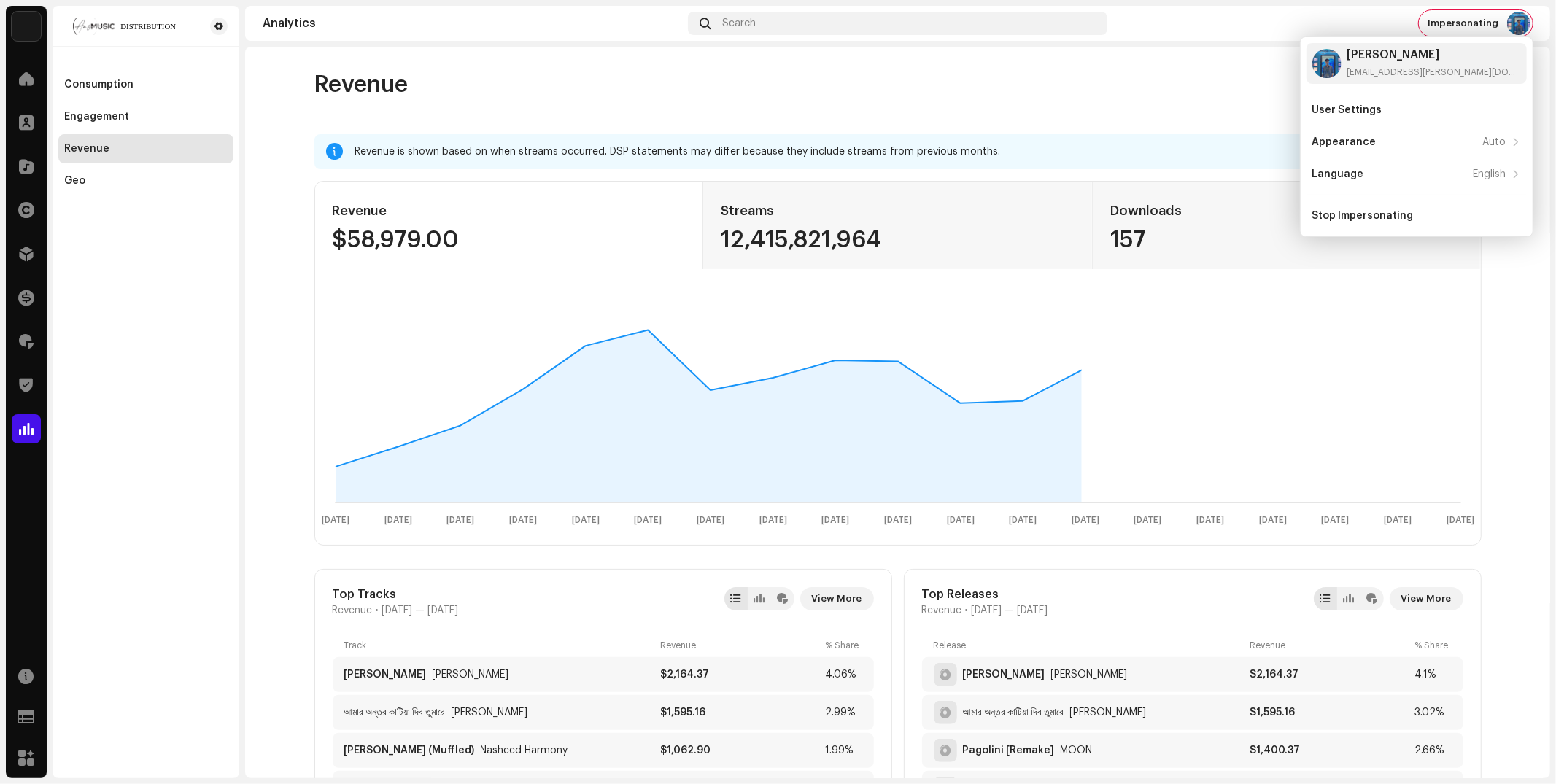
click at [64, 399] on div "Consumption Engagement Revenue Geo" at bounding box center [146, 392] width 187 height 772
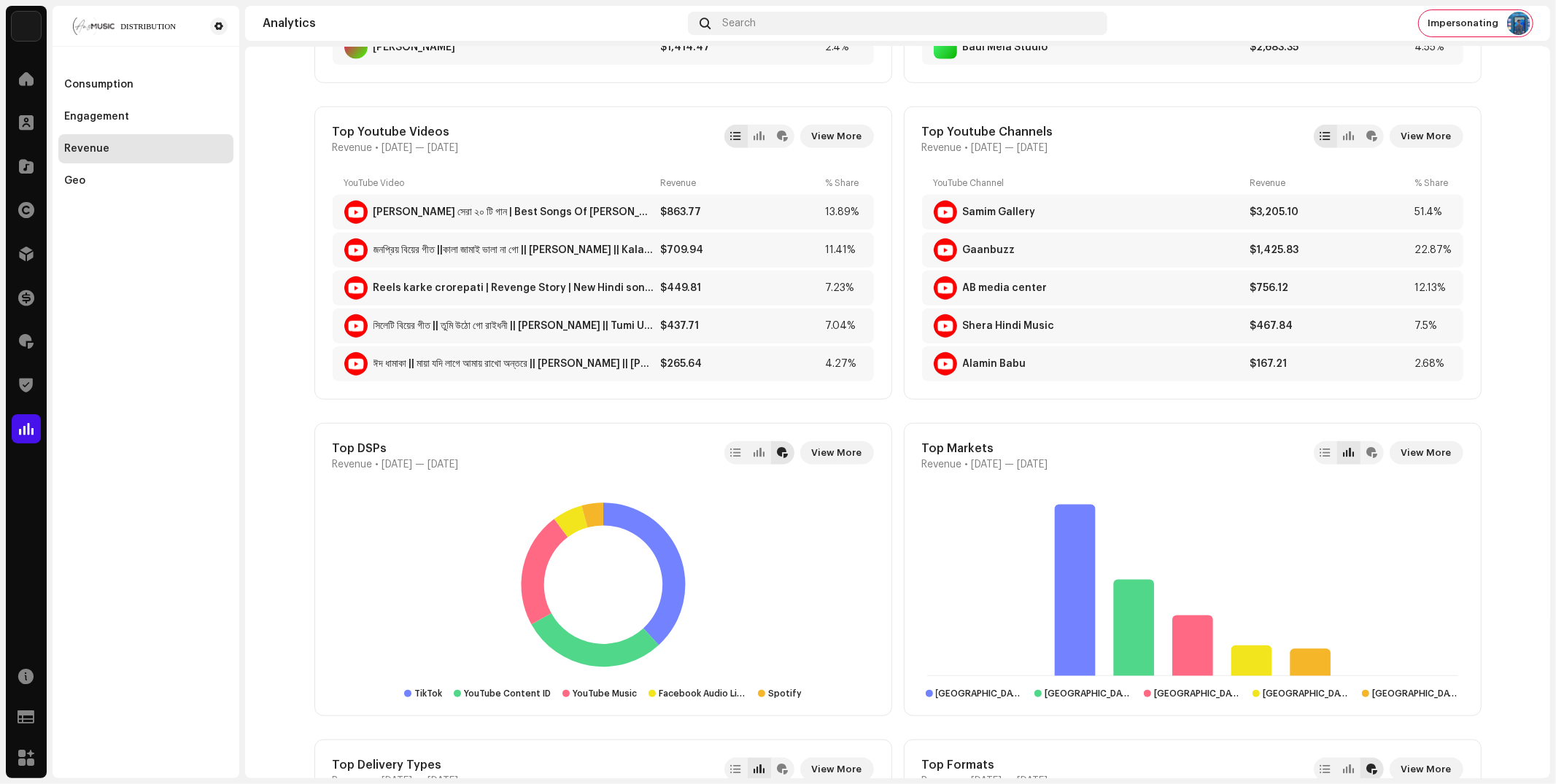
scroll to position [1333, 0]
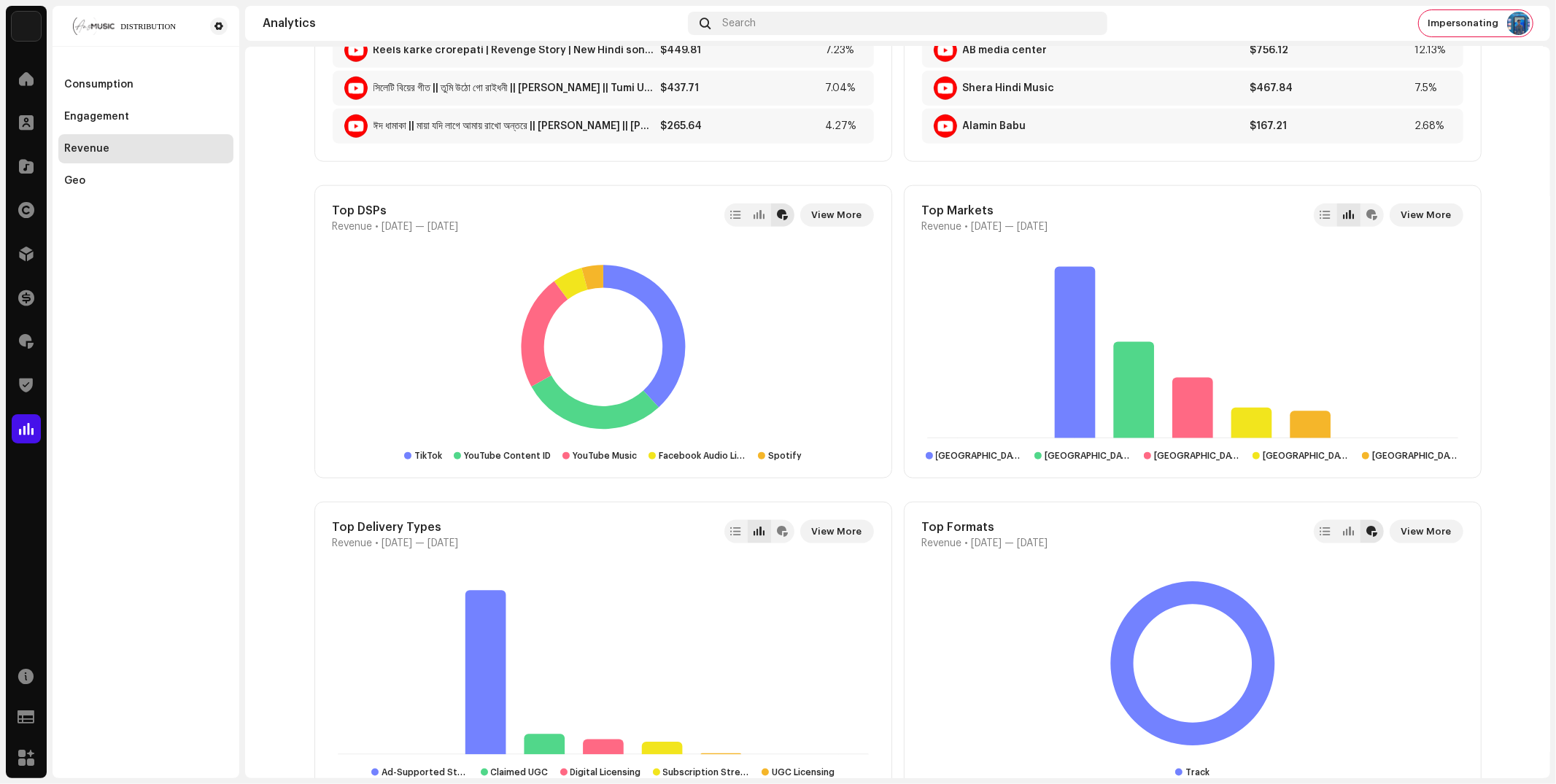
click at [754, 364] on rect at bounding box center [603, 347] width 541 height 183
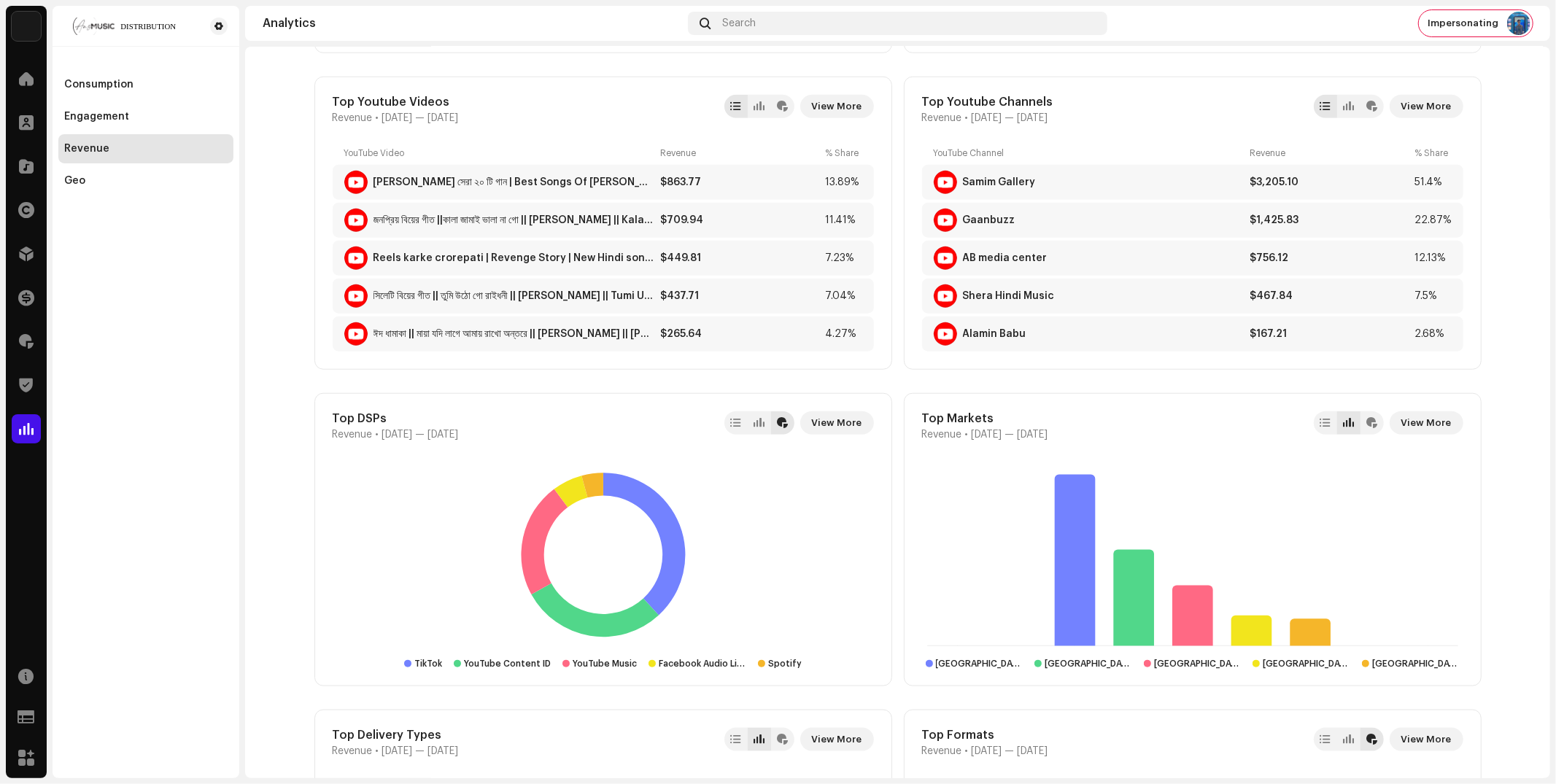
scroll to position [1197, 0]
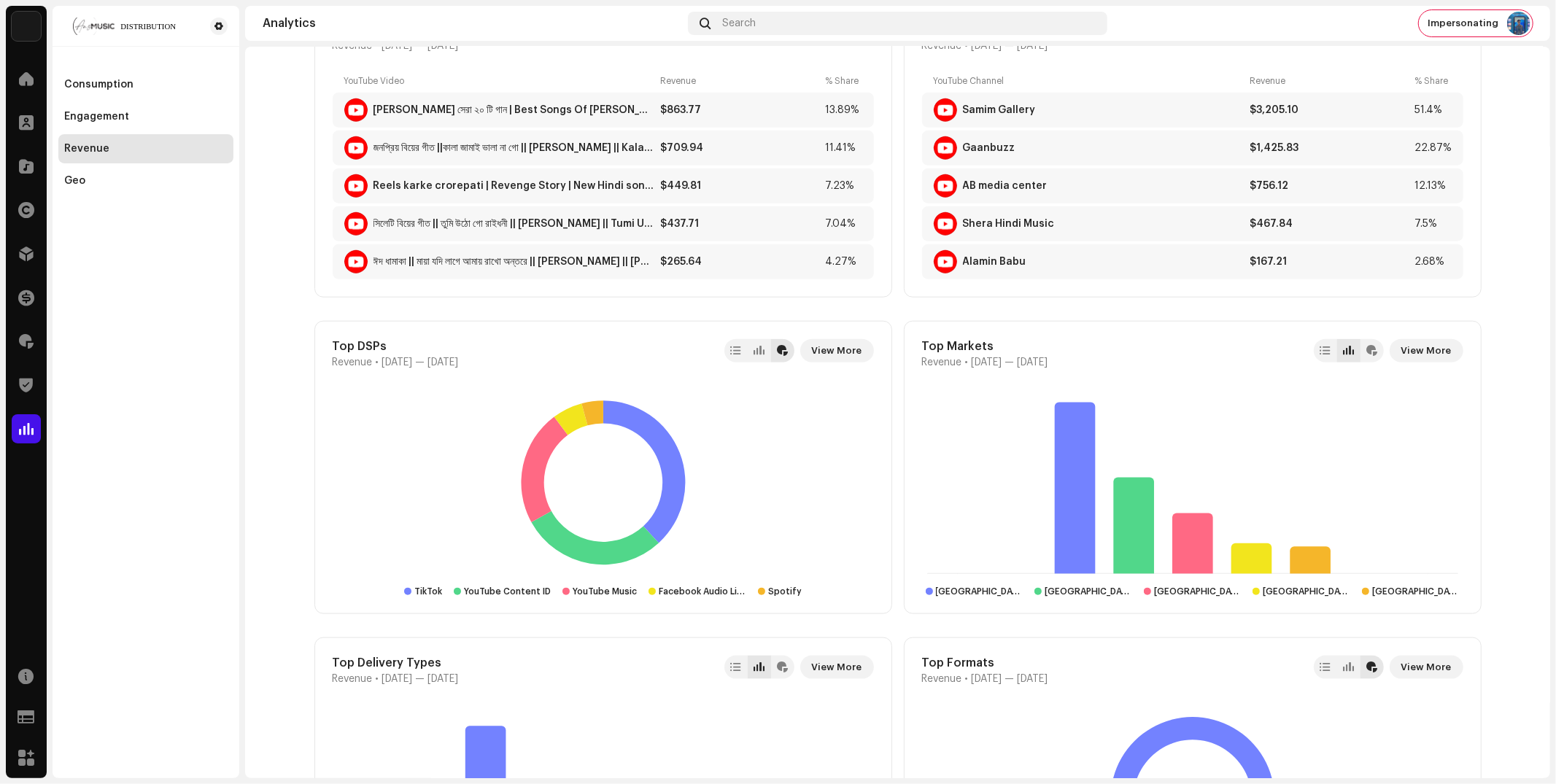
click at [157, 612] on div "Consumption Engagement Revenue Geo" at bounding box center [146, 392] width 187 height 772
click at [828, 351] on span "View More" at bounding box center [836, 350] width 50 height 29
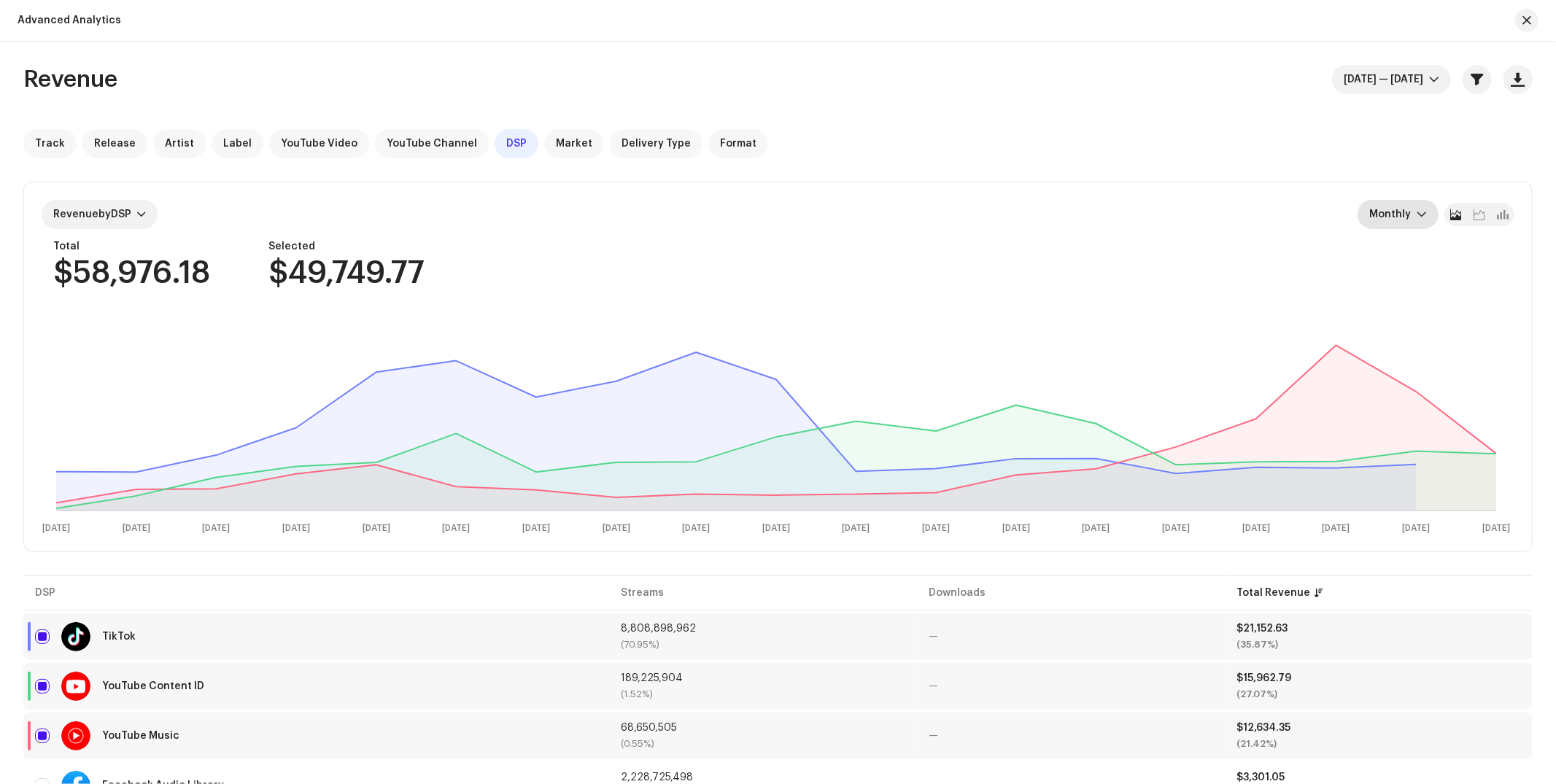
click at [1398, 208] on span "Monthly" at bounding box center [1392, 214] width 47 height 29
click at [1275, 145] on div "Track Release Artist Label YouTube Video YouTube Channel DSP Market Delivery Ty…" at bounding box center [778, 143] width 1509 height 29
drag, startPoint x: 179, startPoint y: 141, endPoint x: 186, endPoint y: 152, distance: 13.0
click at [179, 140] on span "Artist" at bounding box center [178, 144] width 29 height 12
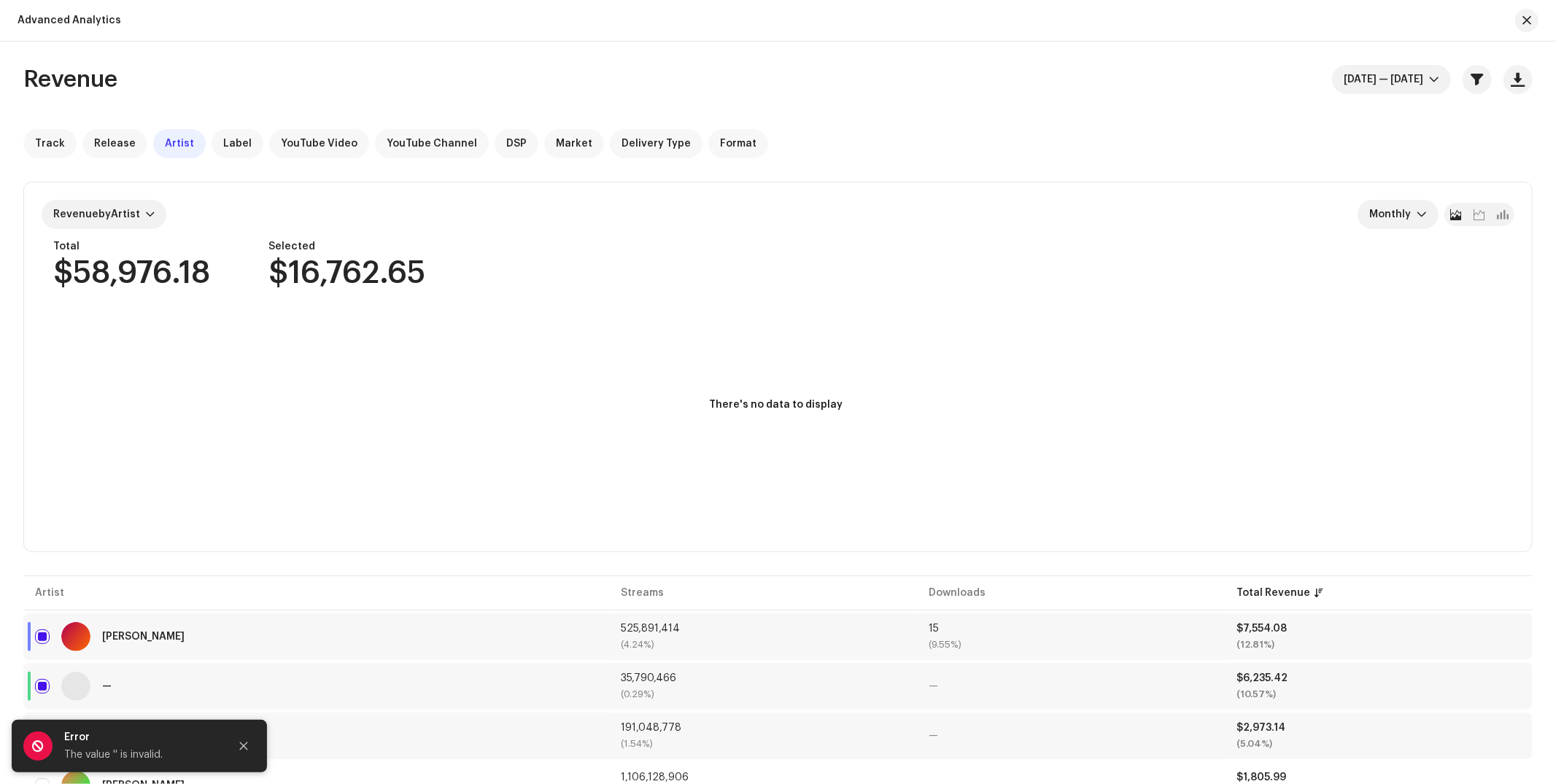
click at [1508, 22] on div at bounding box center [1520, 21] width 35 height 23
click at [1529, 19] on span "button" at bounding box center [1526, 21] width 9 height 12
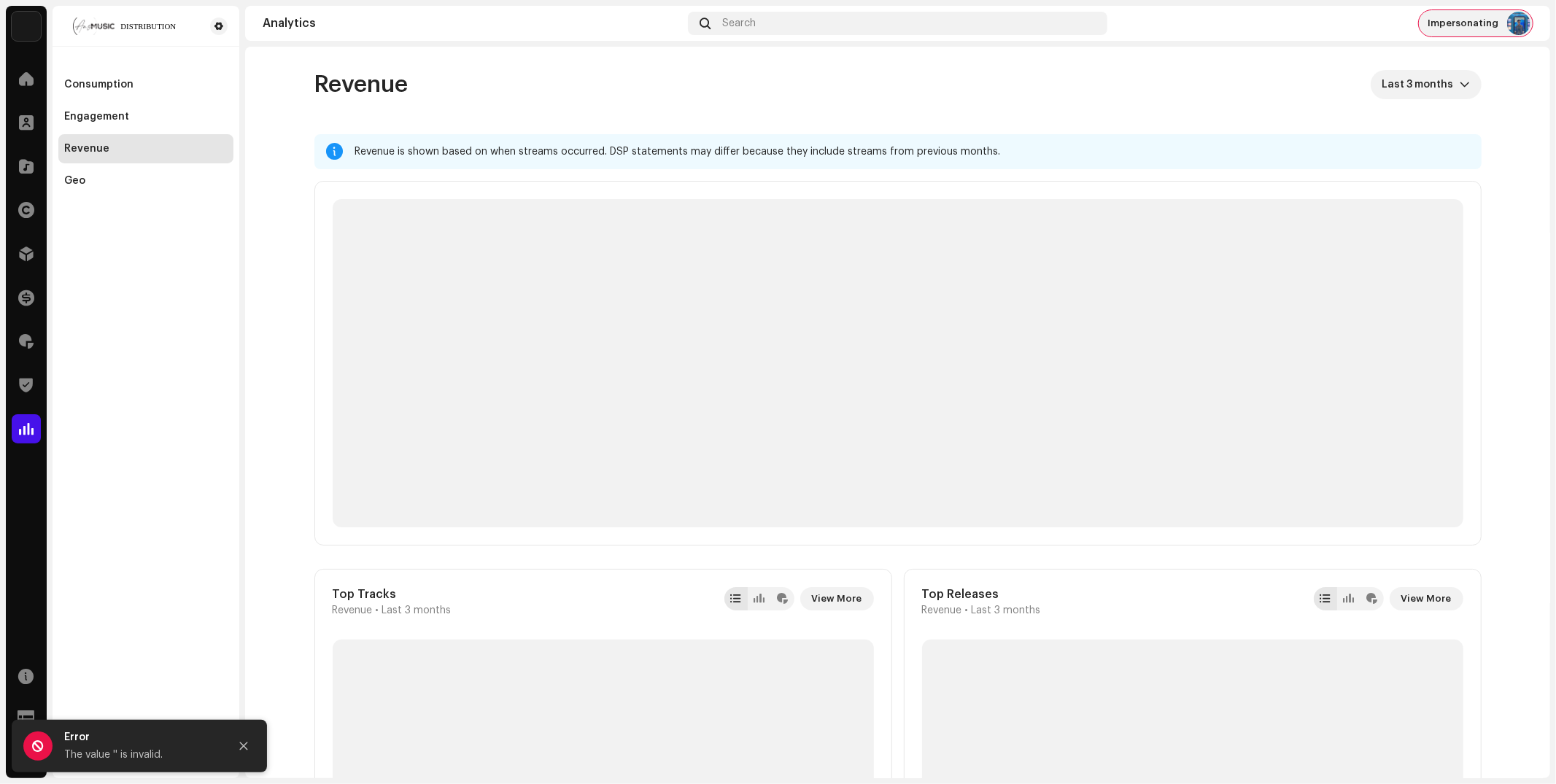
click at [1507, 21] on img at bounding box center [1519, 23] width 23 height 23
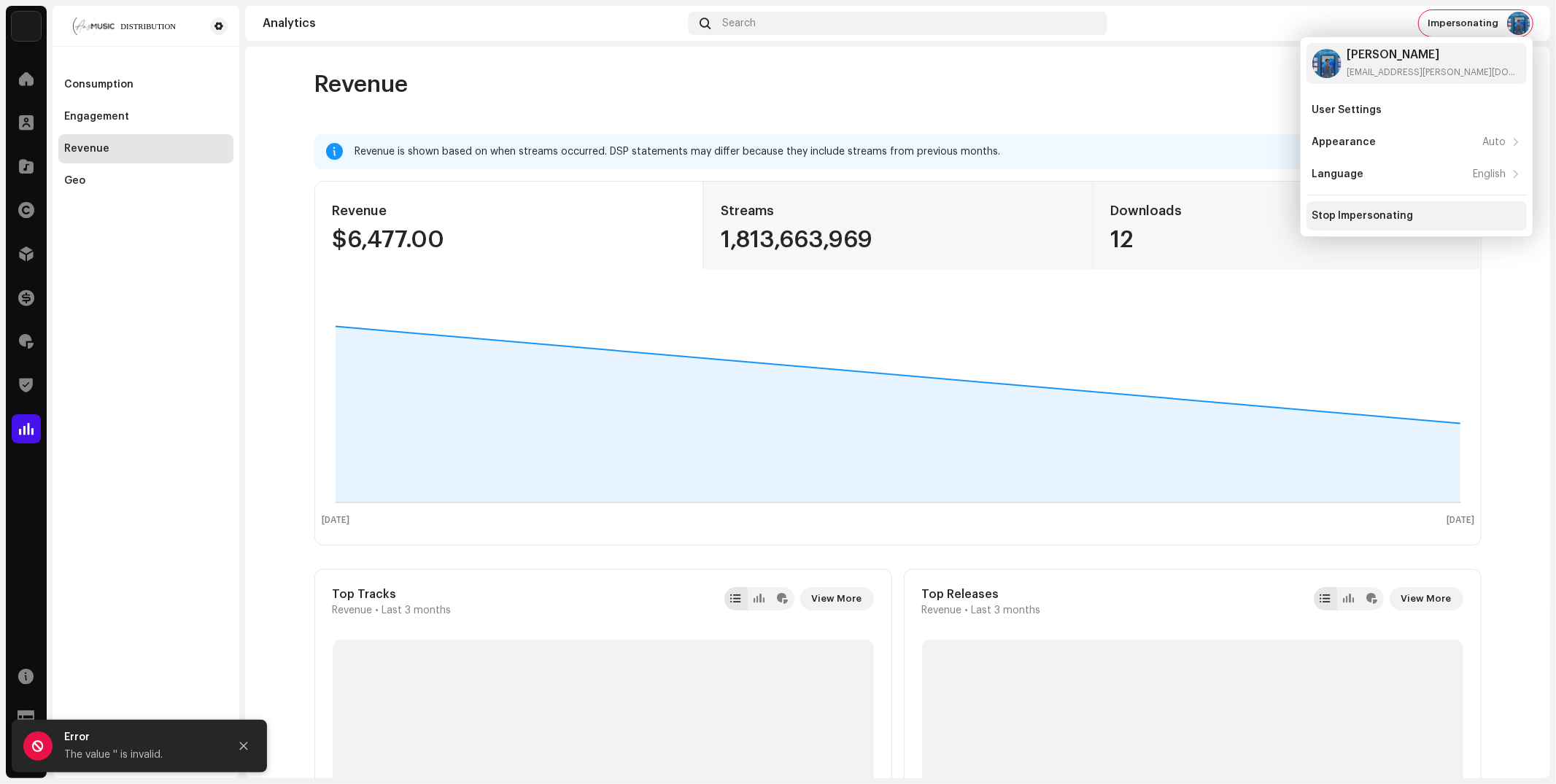
drag, startPoint x: 1394, startPoint y: 219, endPoint x: 1408, endPoint y: 216, distance: 14.3
click at [1400, 216] on div "Stop Impersonating" at bounding box center [1363, 216] width 102 height 12
